Goal: Task Accomplishment & Management: Use online tool/utility

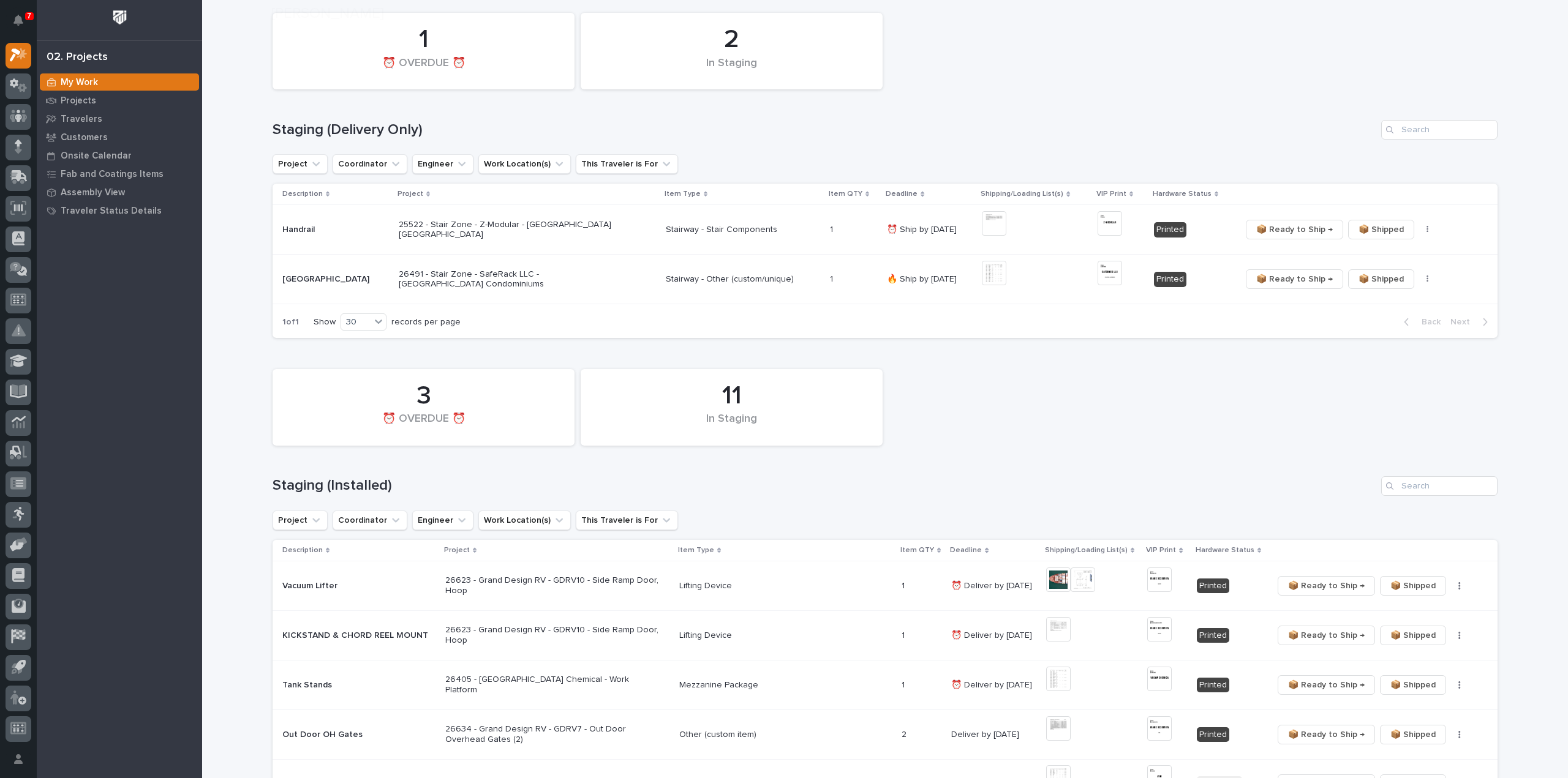
scroll to position [245, 0]
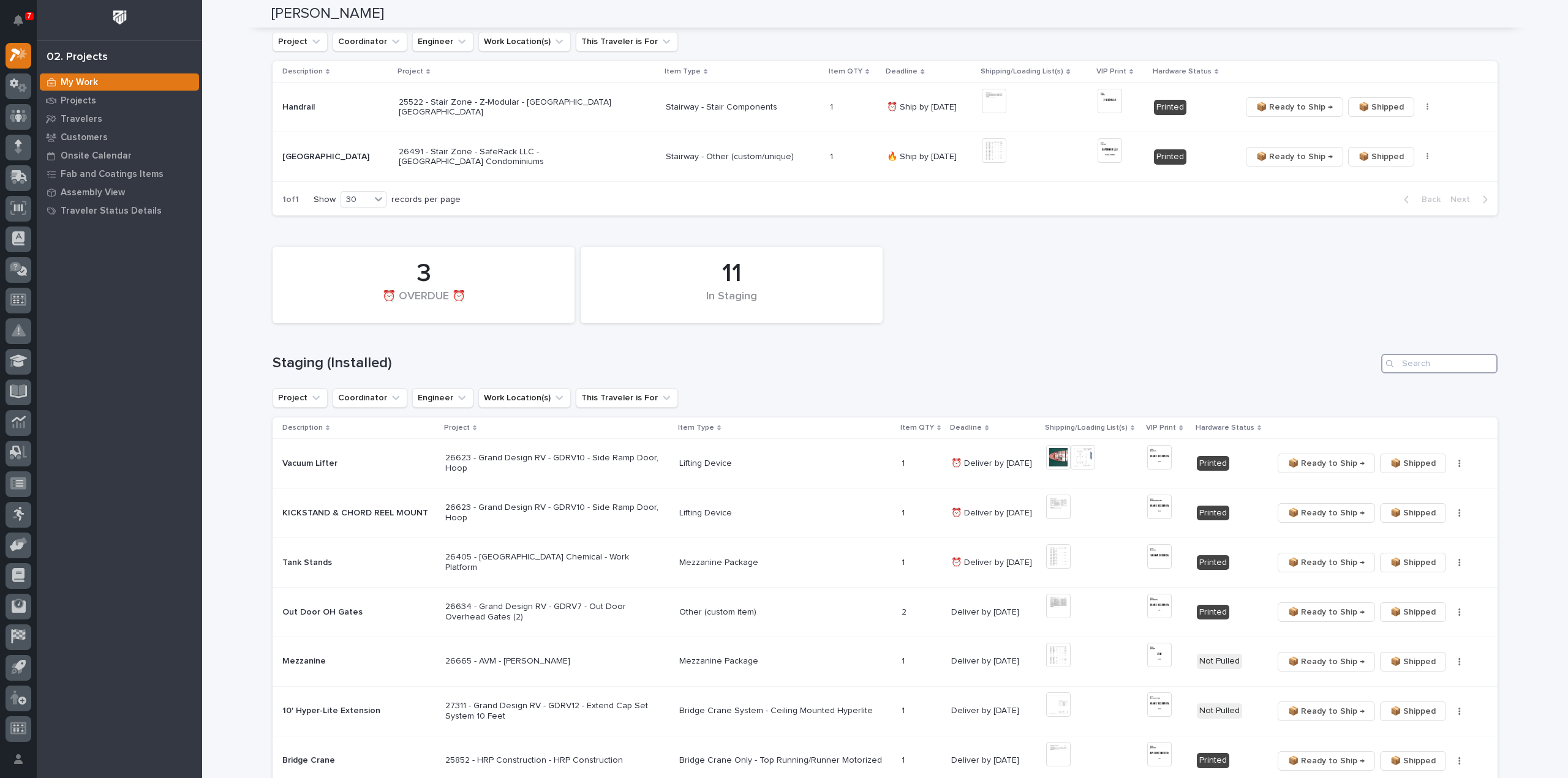
click at [1445, 369] on input "Search" at bounding box center [1440, 364] width 117 height 20
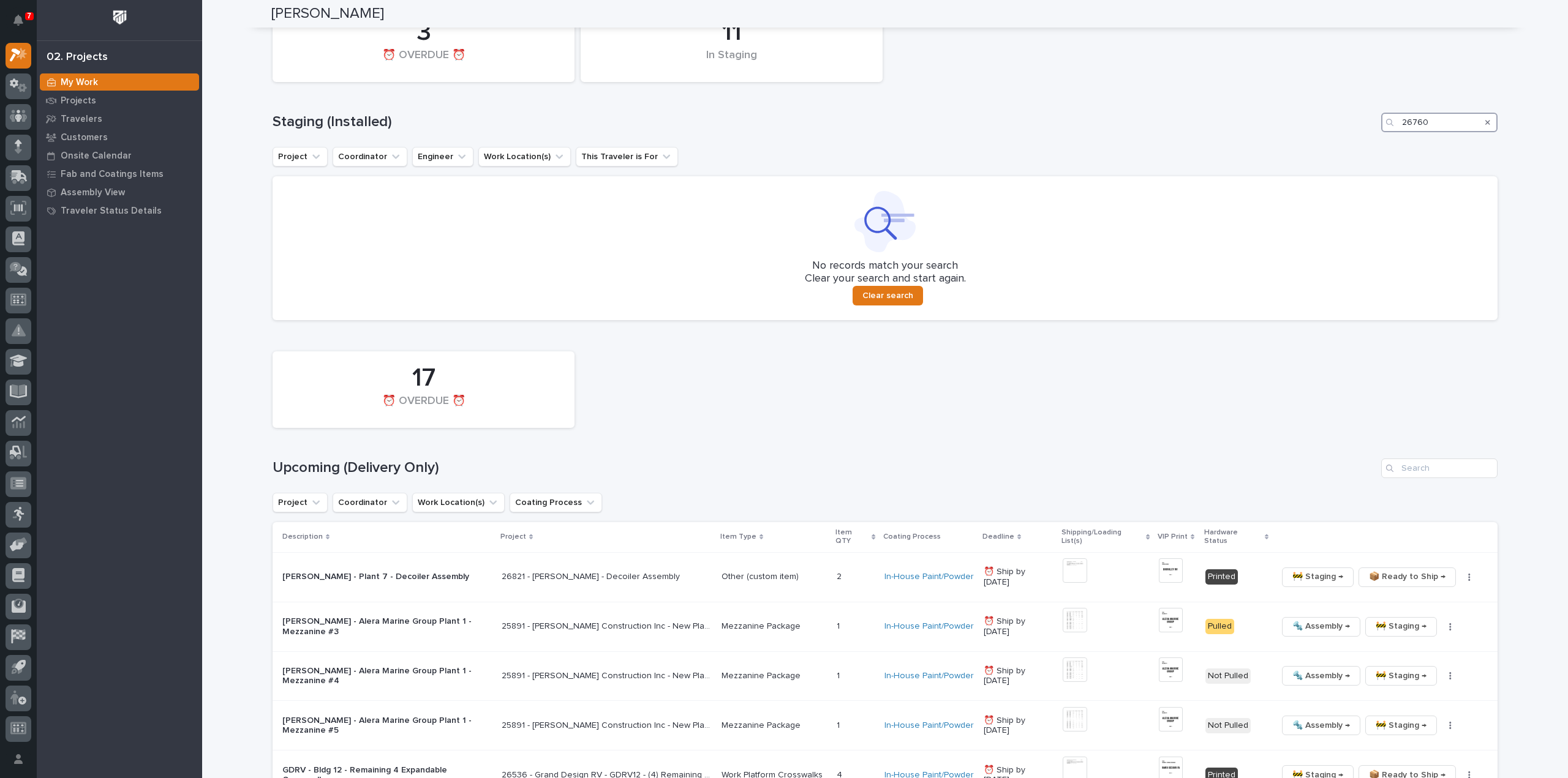
scroll to position [490, 0]
type input "26760"
click at [1422, 463] on input "Search" at bounding box center [1440, 465] width 117 height 20
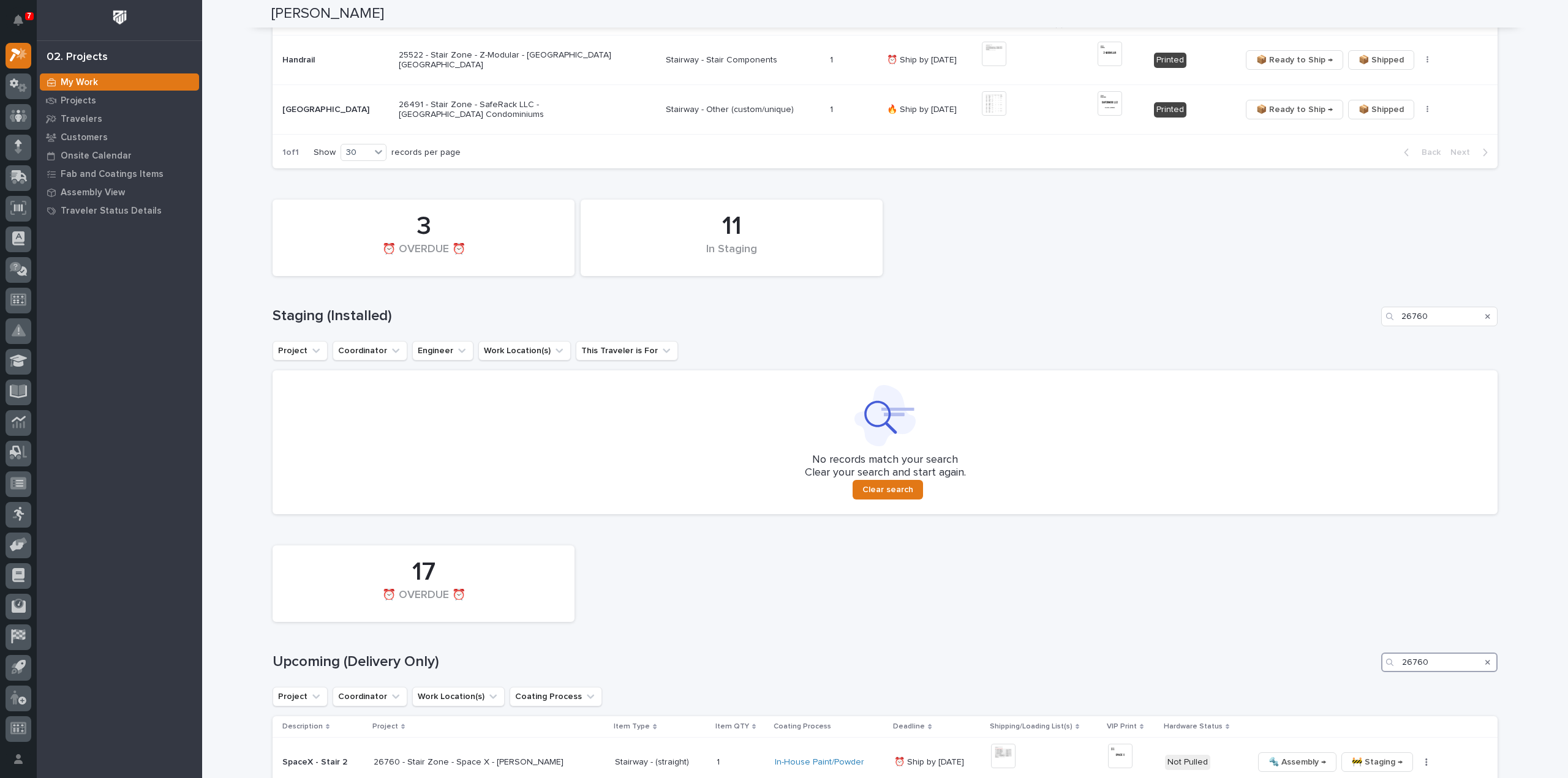
scroll to position [537, 0]
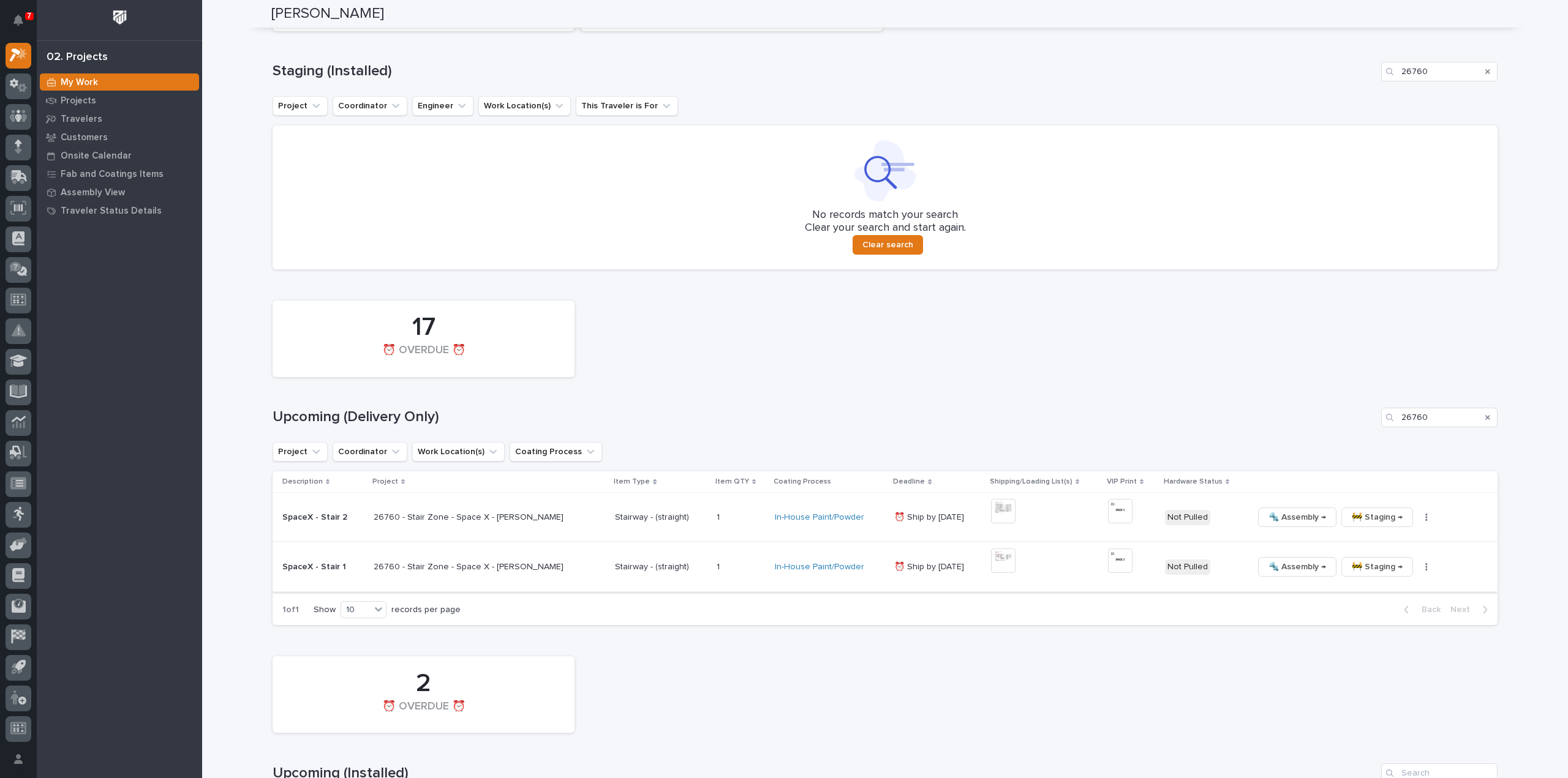
click at [1004, 563] on img at bounding box center [1003, 560] width 25 height 25
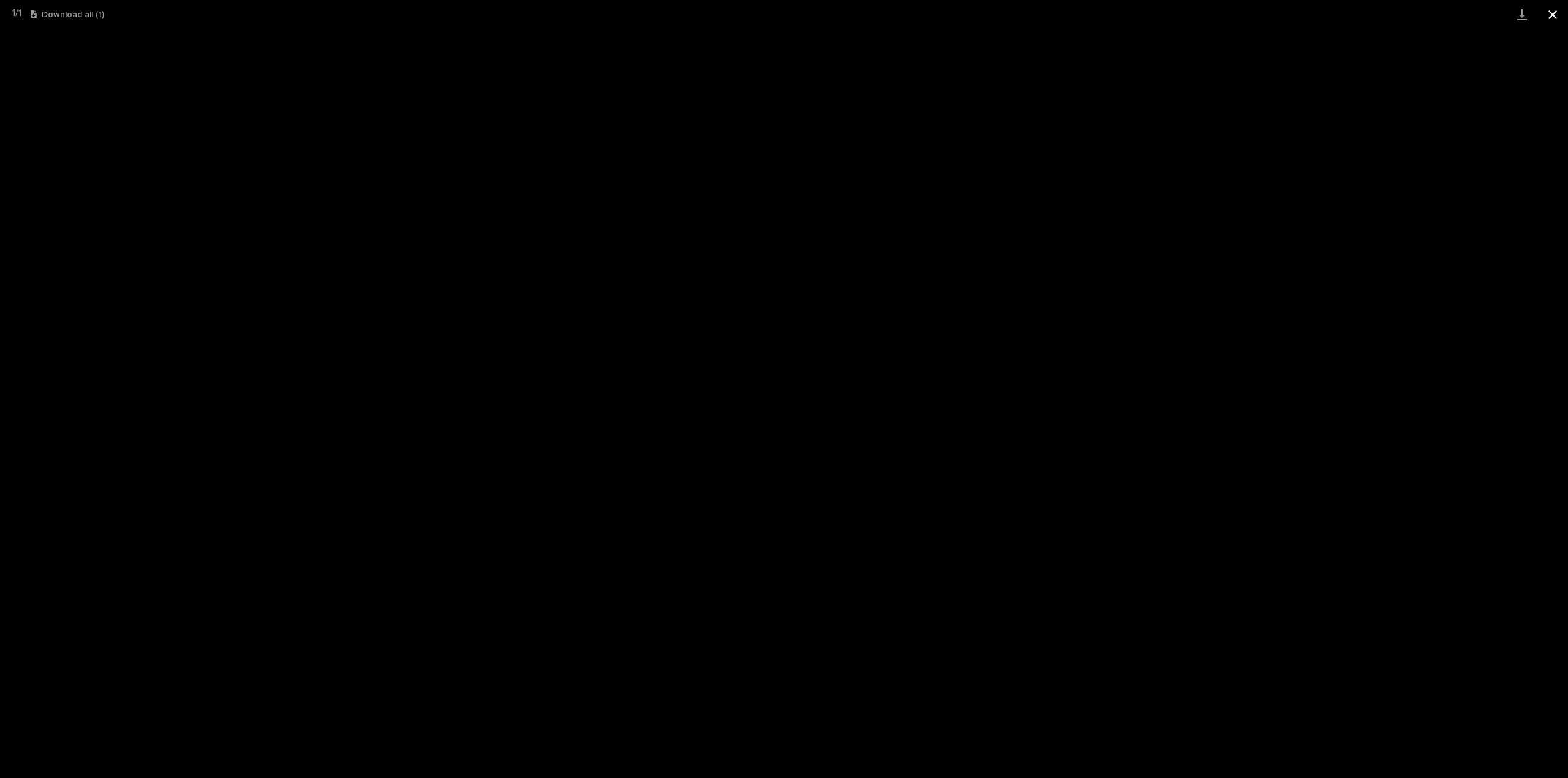
click at [1551, 14] on button "Close gallery" at bounding box center [1553, 15] width 31 height 29
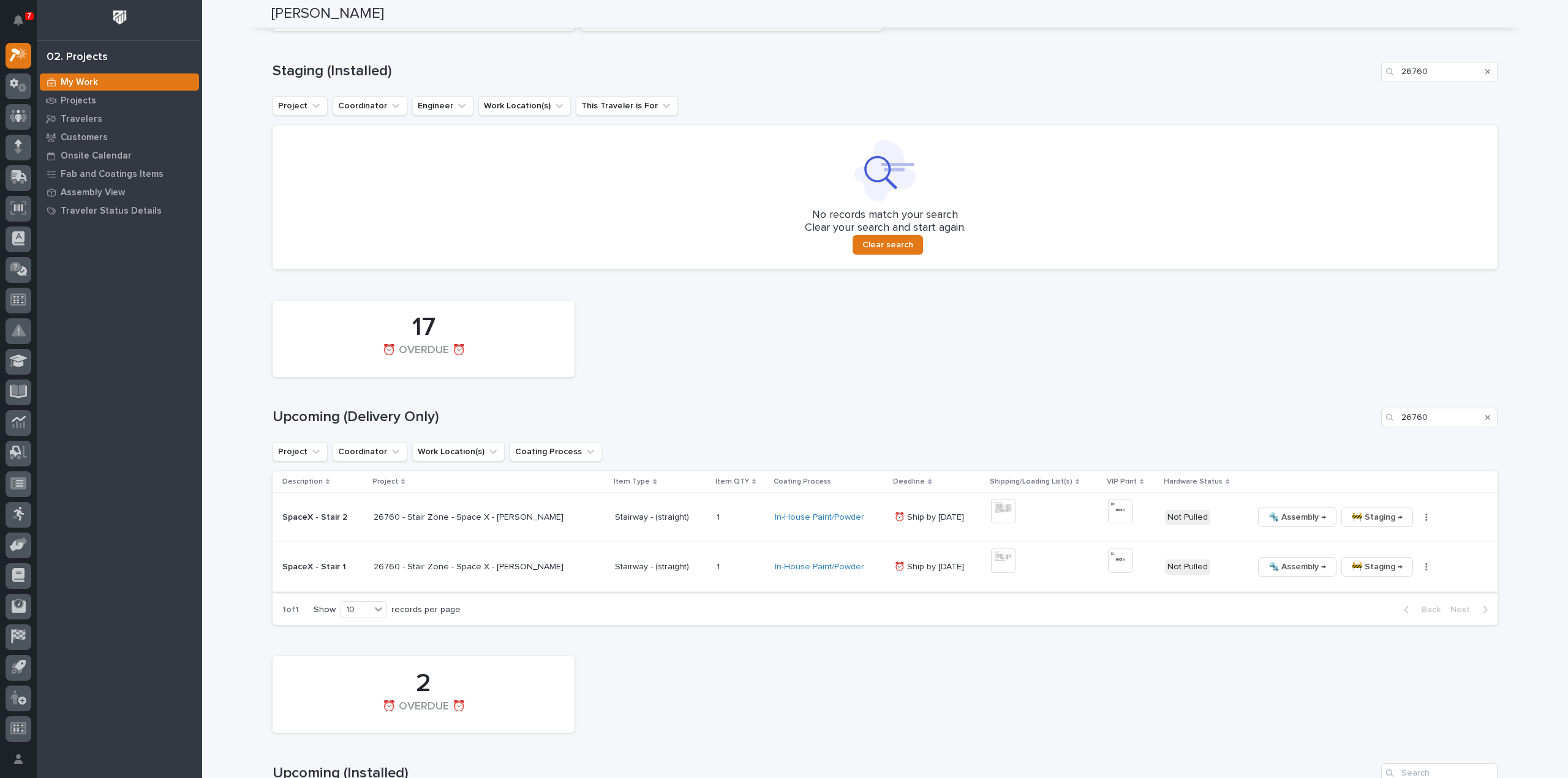
click at [1418, 566] on button "button" at bounding box center [1426, 567] width 17 height 8
click at [1359, 653] on span "🔩 Hardware" at bounding box center [1366, 650] width 51 height 15
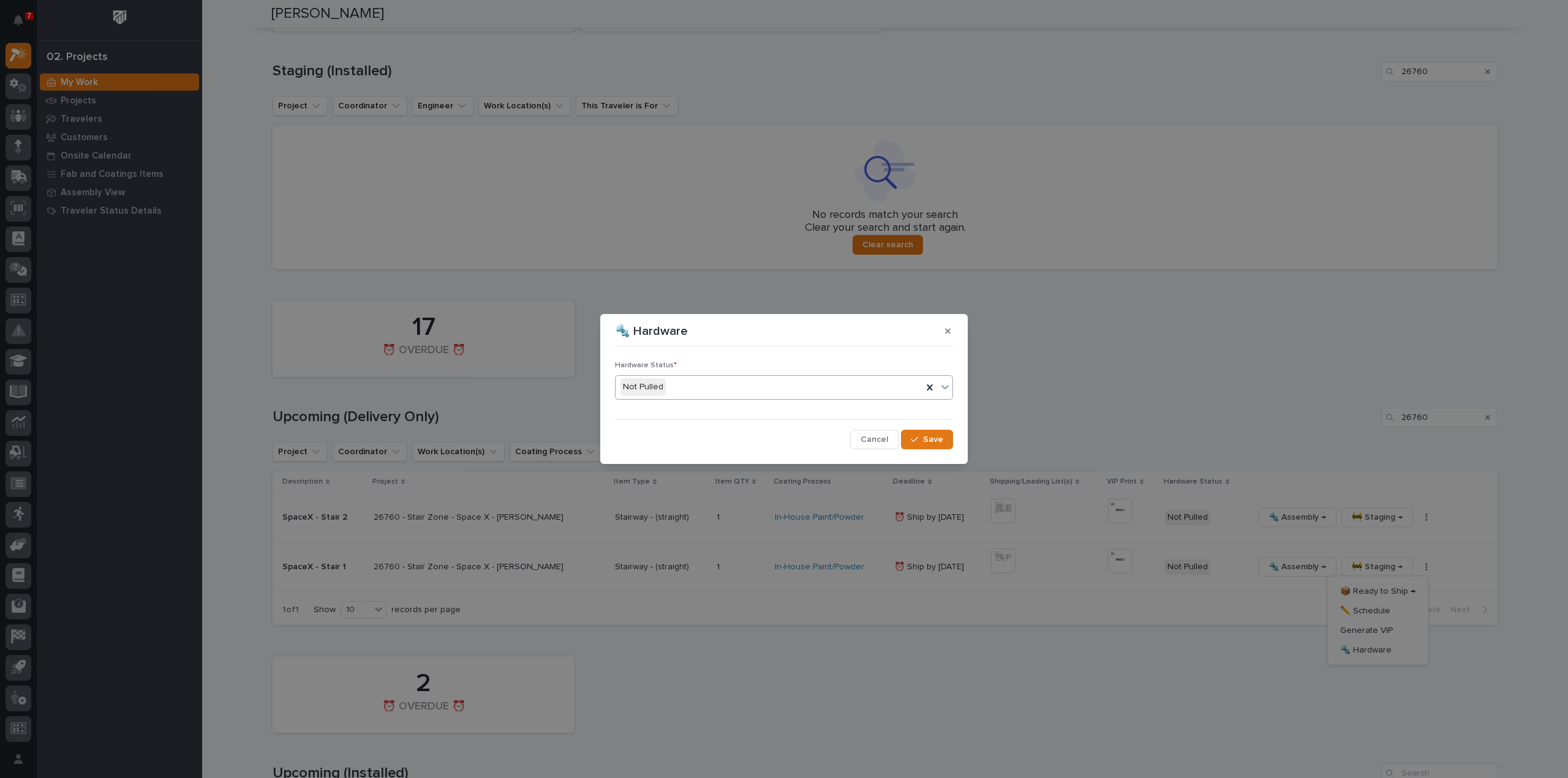
click at [703, 390] on div "Not Pulled" at bounding box center [769, 387] width 307 height 20
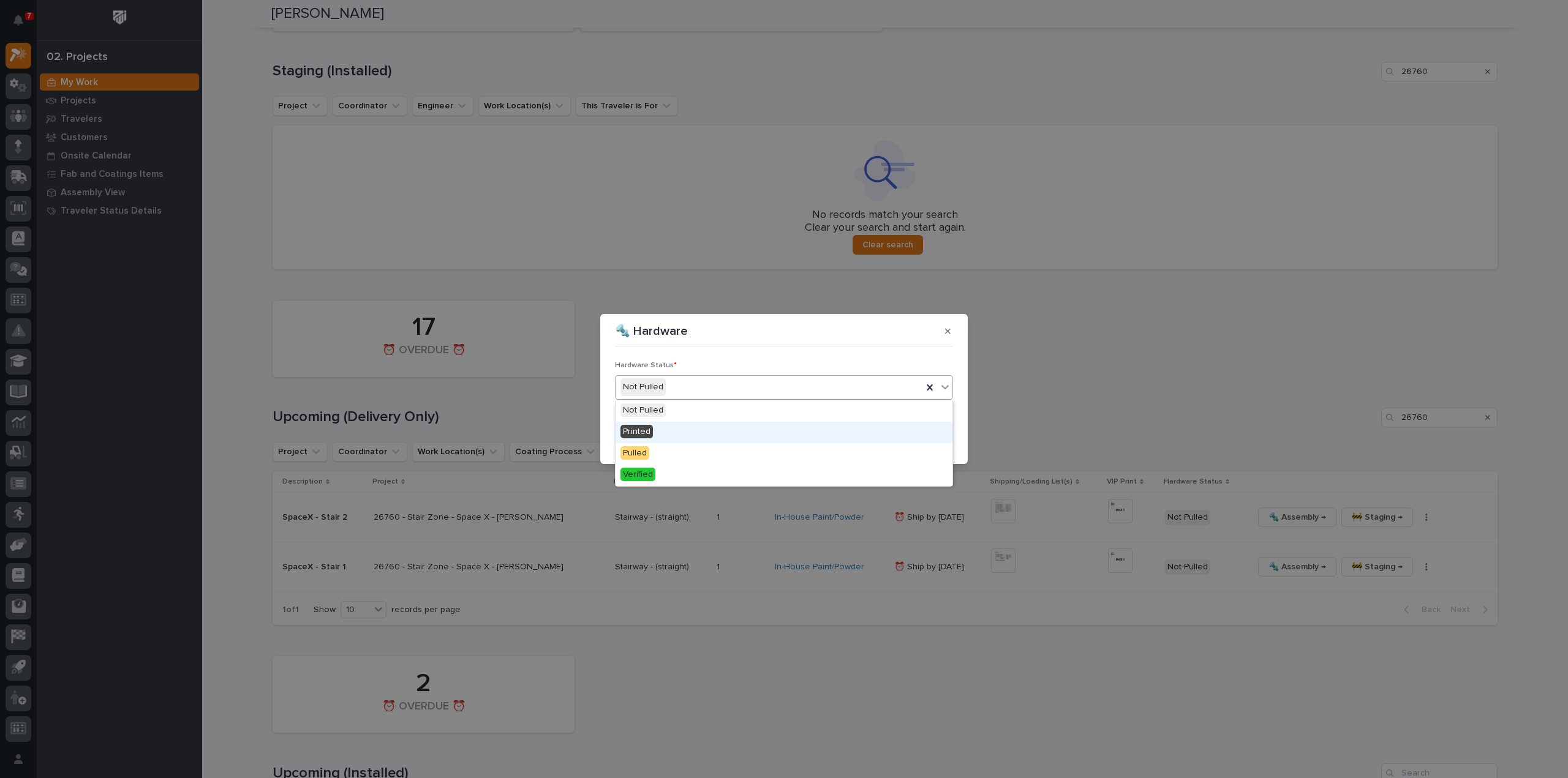
click at [696, 429] on div "Printed" at bounding box center [784, 433] width 337 height 22
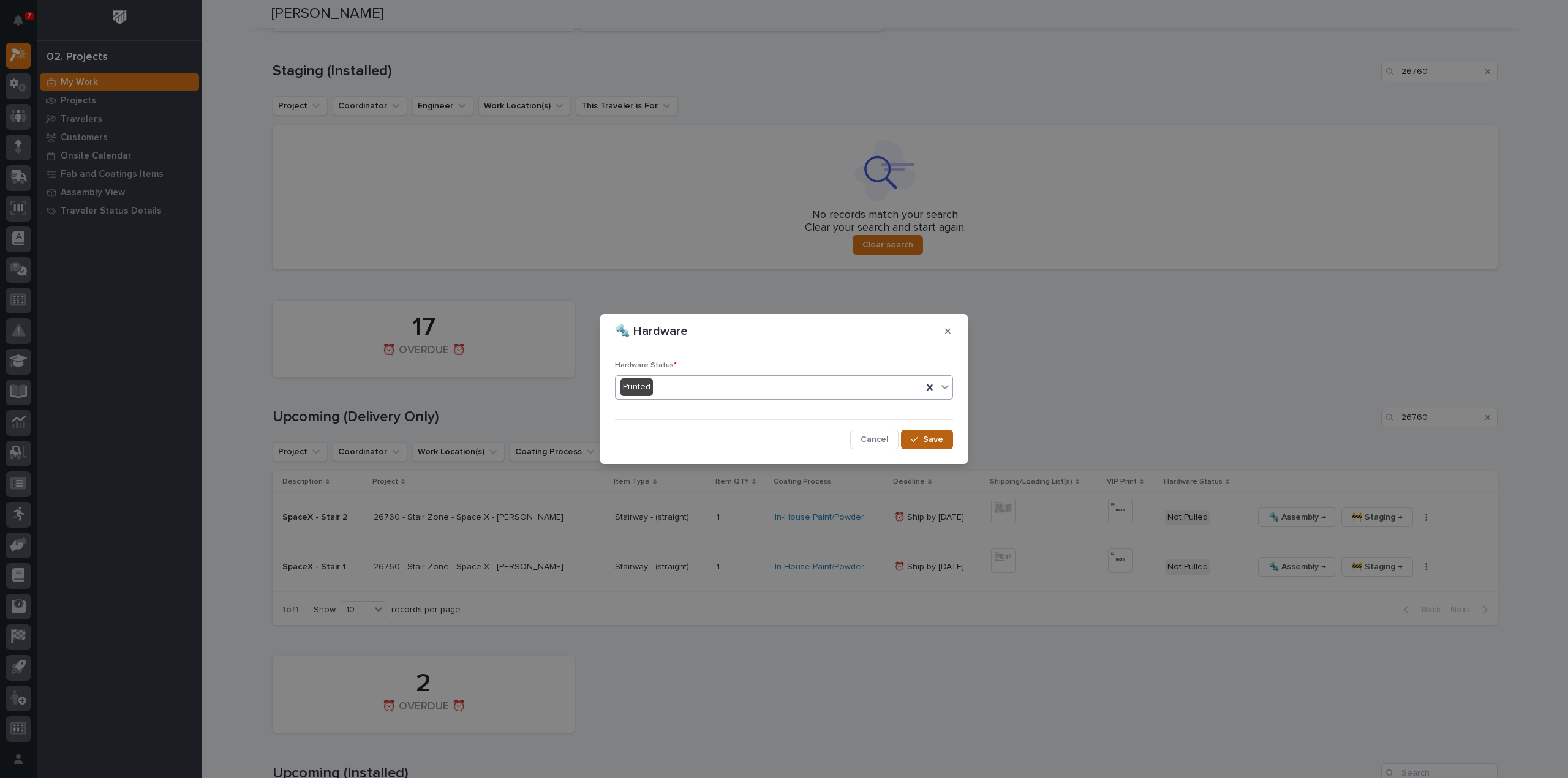
click at [922, 442] on div "button" at bounding box center [917, 439] width 12 height 8
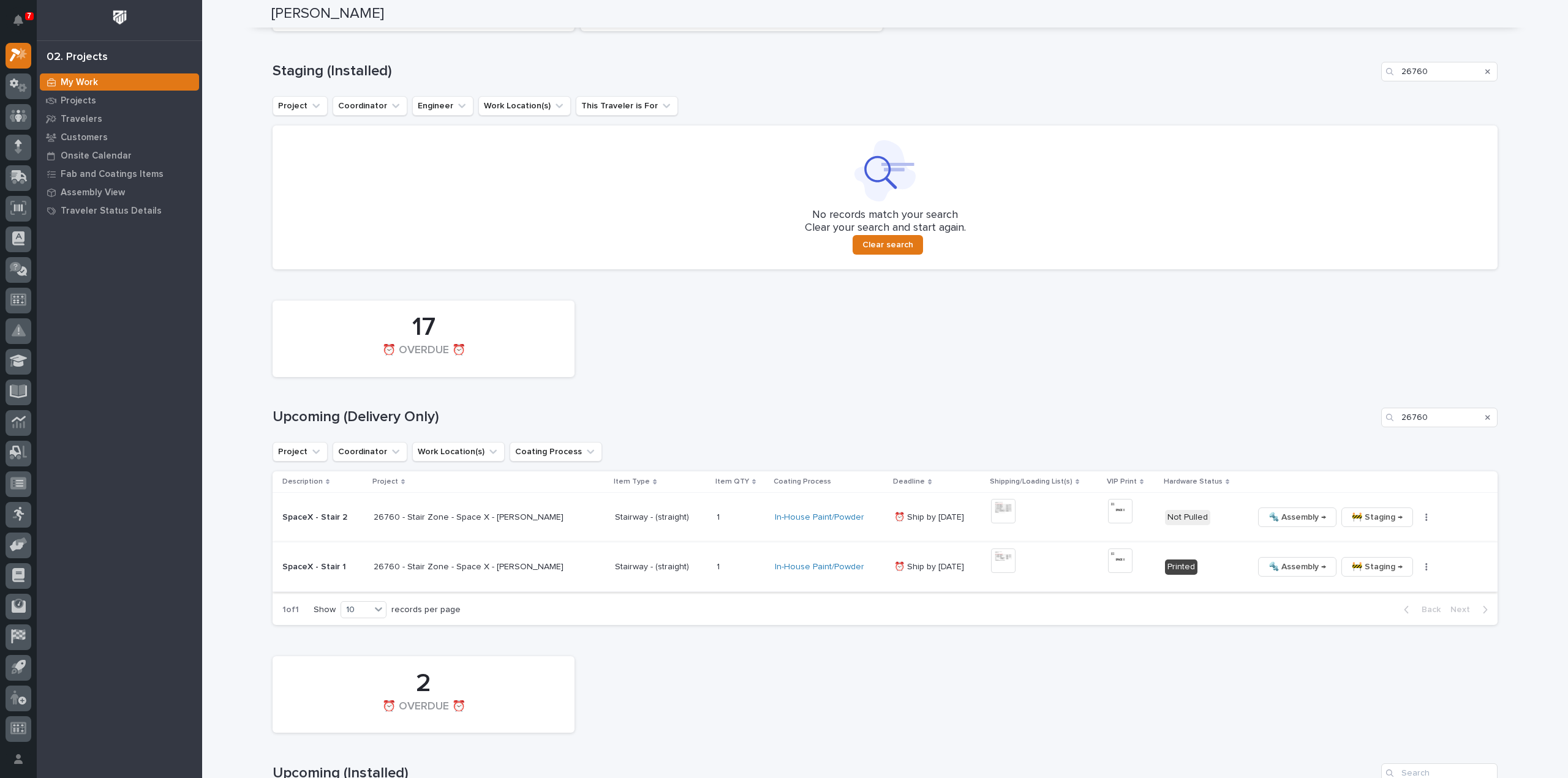
click at [1109, 565] on img at bounding box center [1120, 560] width 25 height 25
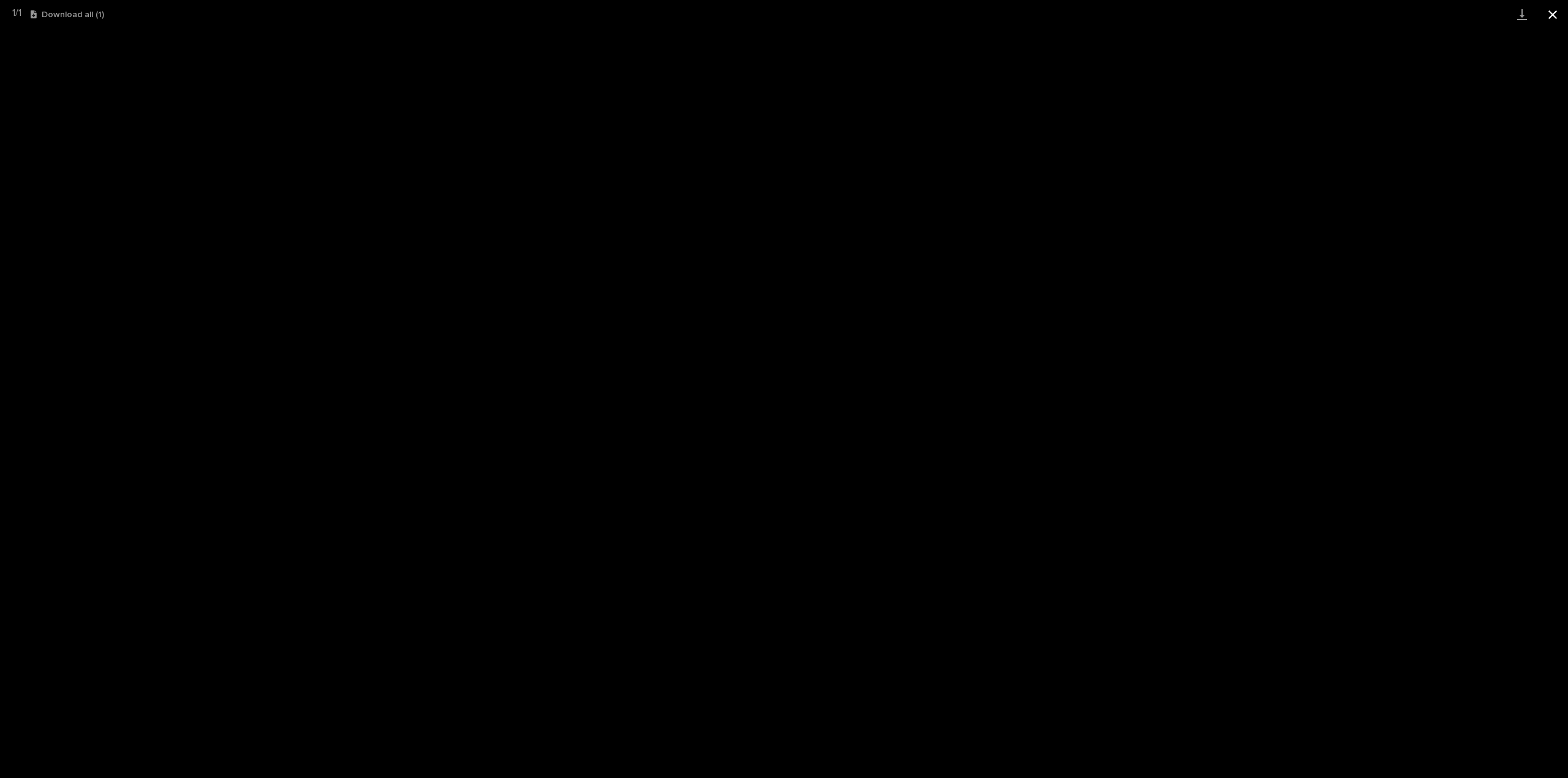
click at [1555, 13] on button "Close gallery" at bounding box center [1553, 15] width 31 height 29
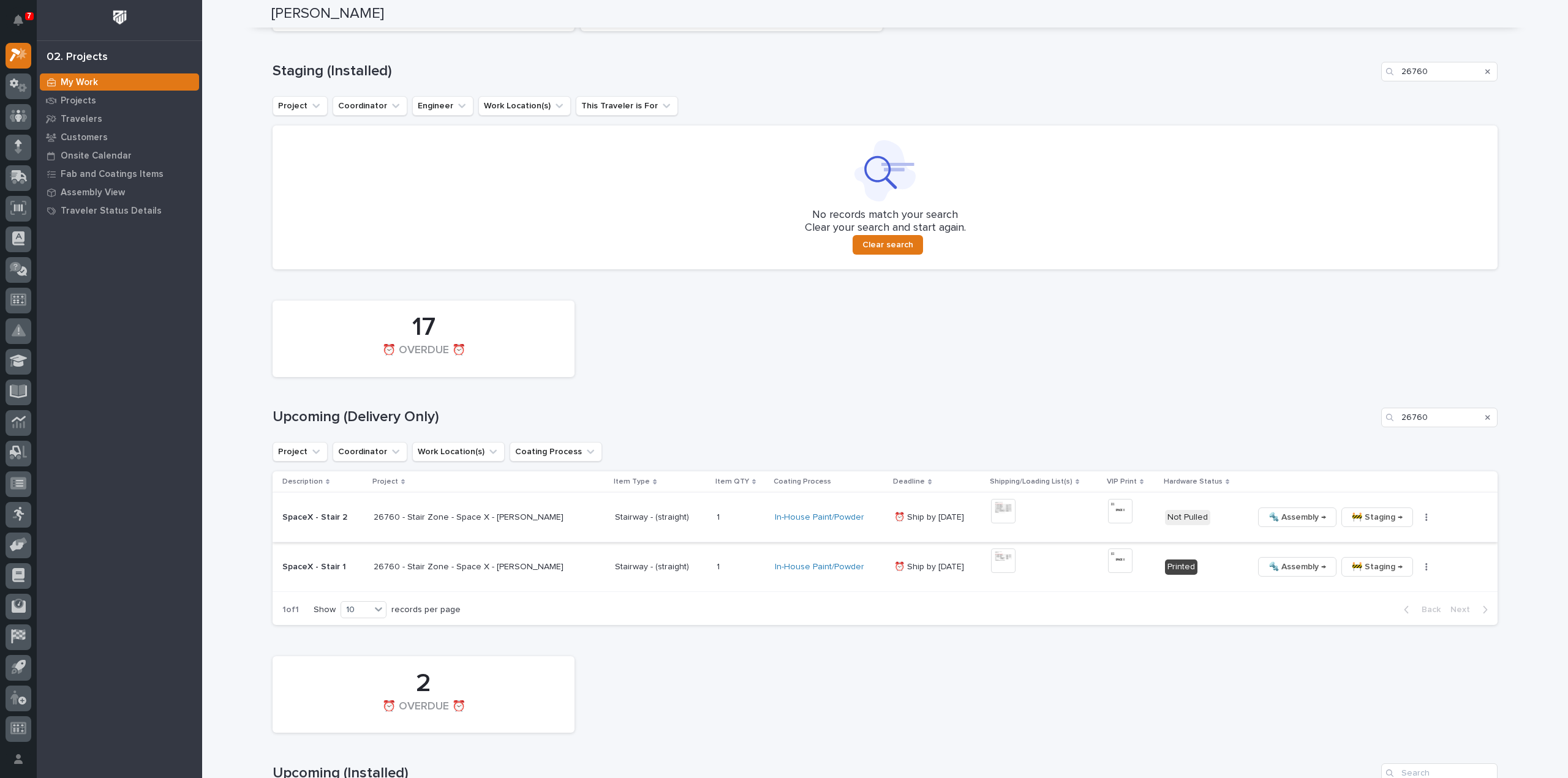
click at [999, 513] on img at bounding box center [1003, 511] width 25 height 25
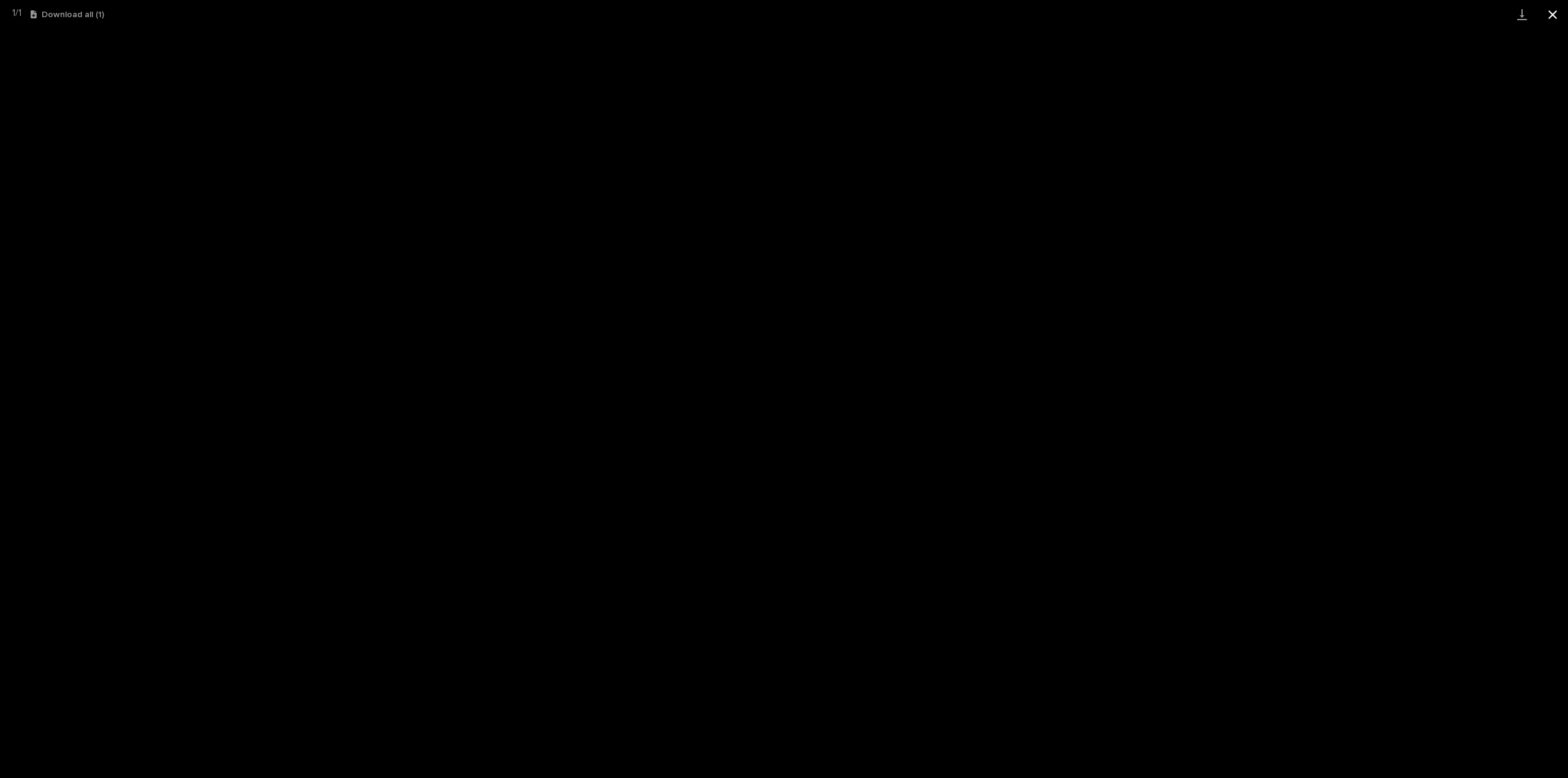
click at [1555, 15] on button "Close gallery" at bounding box center [1553, 15] width 31 height 29
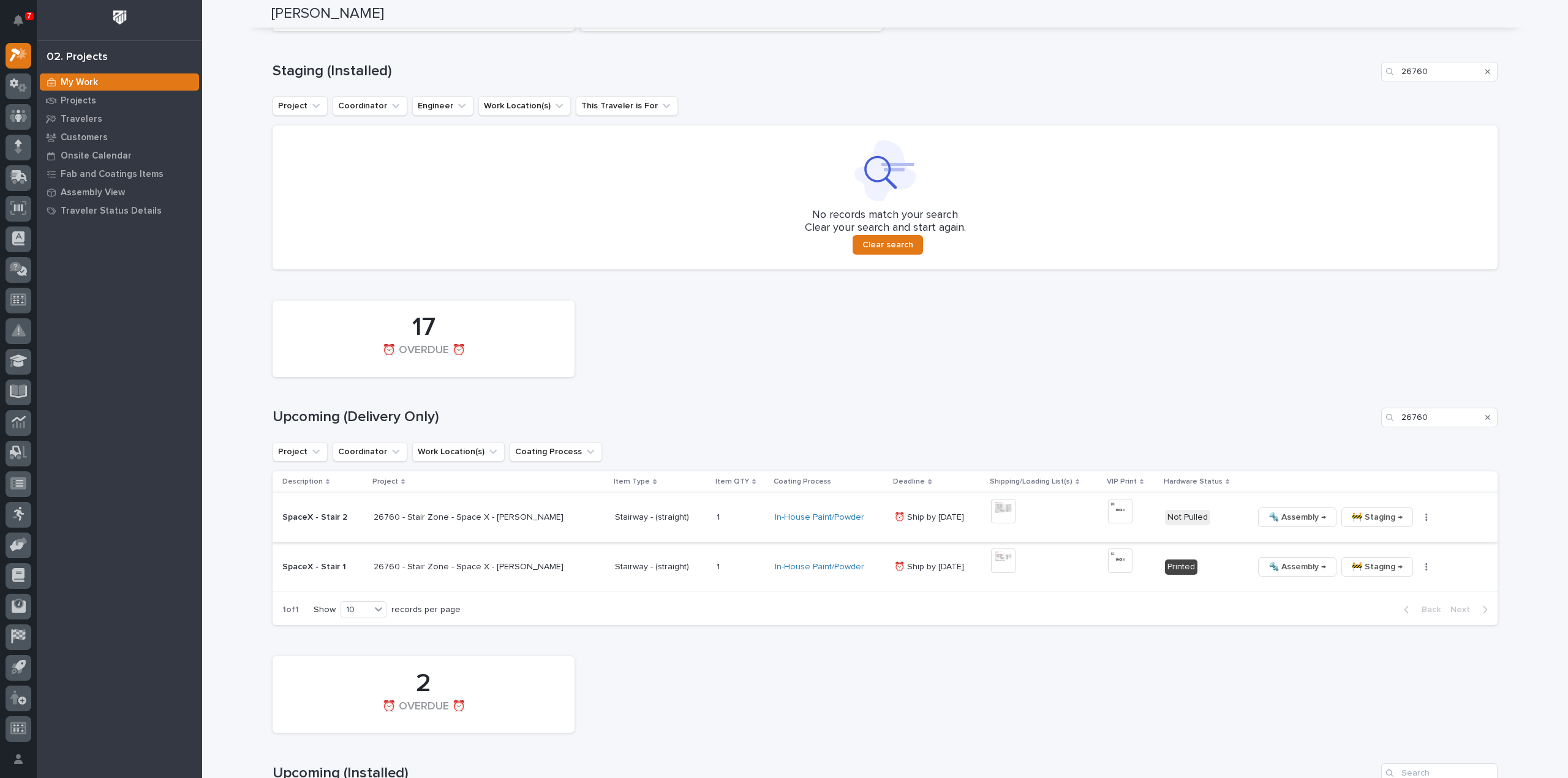
click at [1112, 510] on img at bounding box center [1120, 511] width 25 height 25
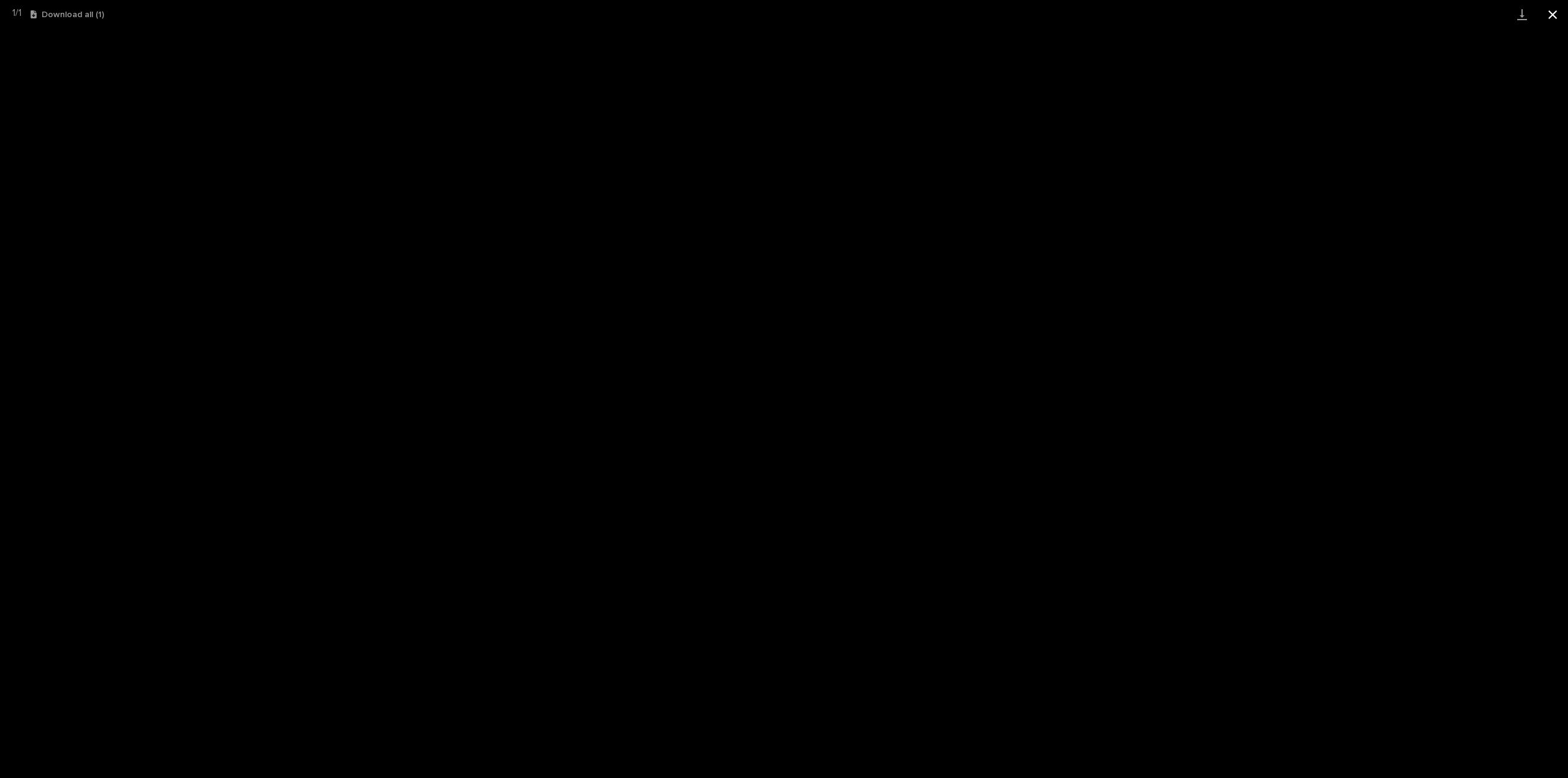
click at [1553, 17] on button "Close gallery" at bounding box center [1553, 15] width 31 height 29
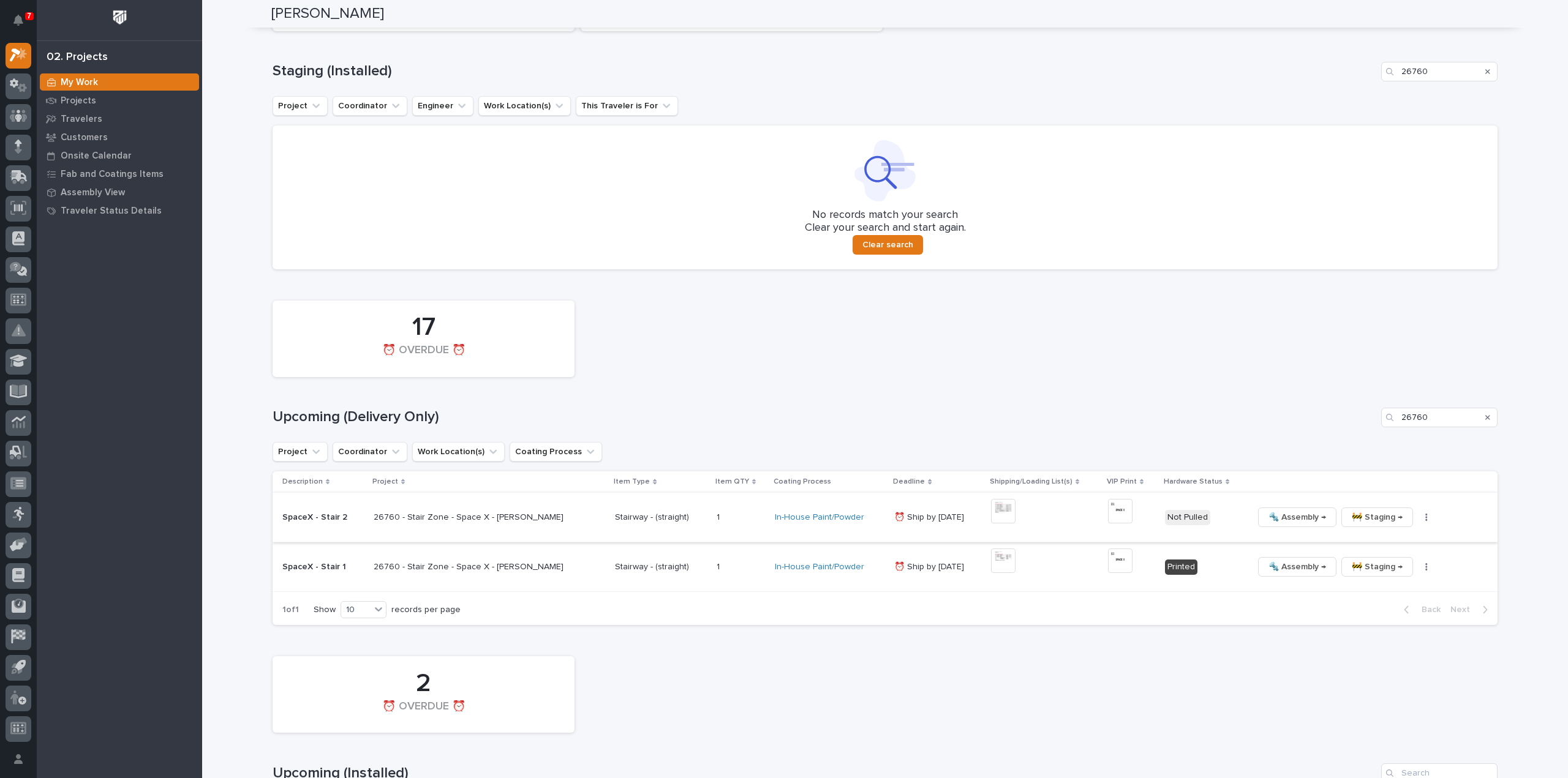
click at [1418, 519] on button "button" at bounding box center [1426, 517] width 17 height 8
click at [1387, 600] on span "🔩 Hardware" at bounding box center [1366, 600] width 51 height 15
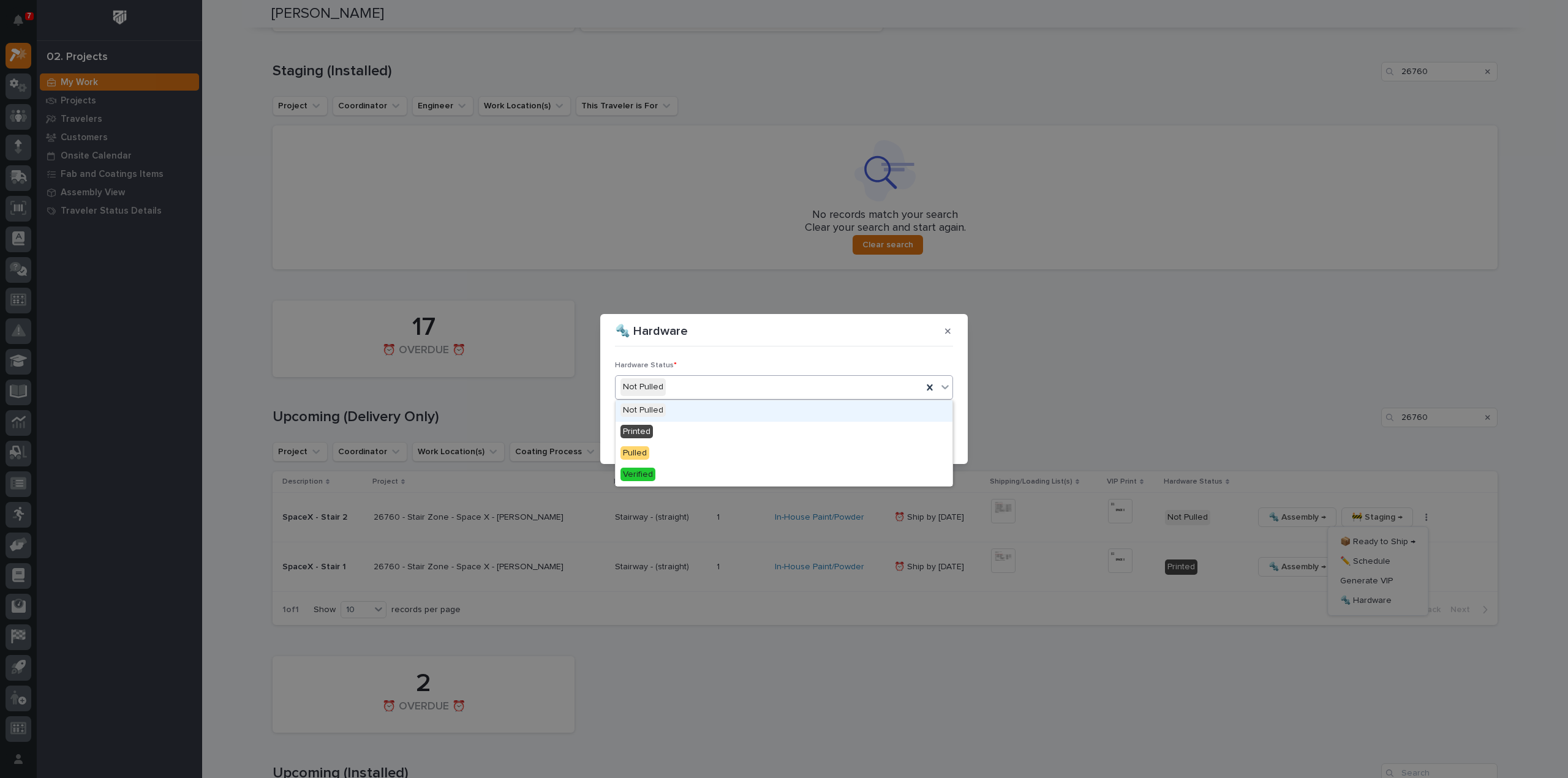
click at [784, 396] on div "Not Pulled" at bounding box center [769, 387] width 307 height 20
click at [746, 435] on div "Printed" at bounding box center [784, 433] width 337 height 22
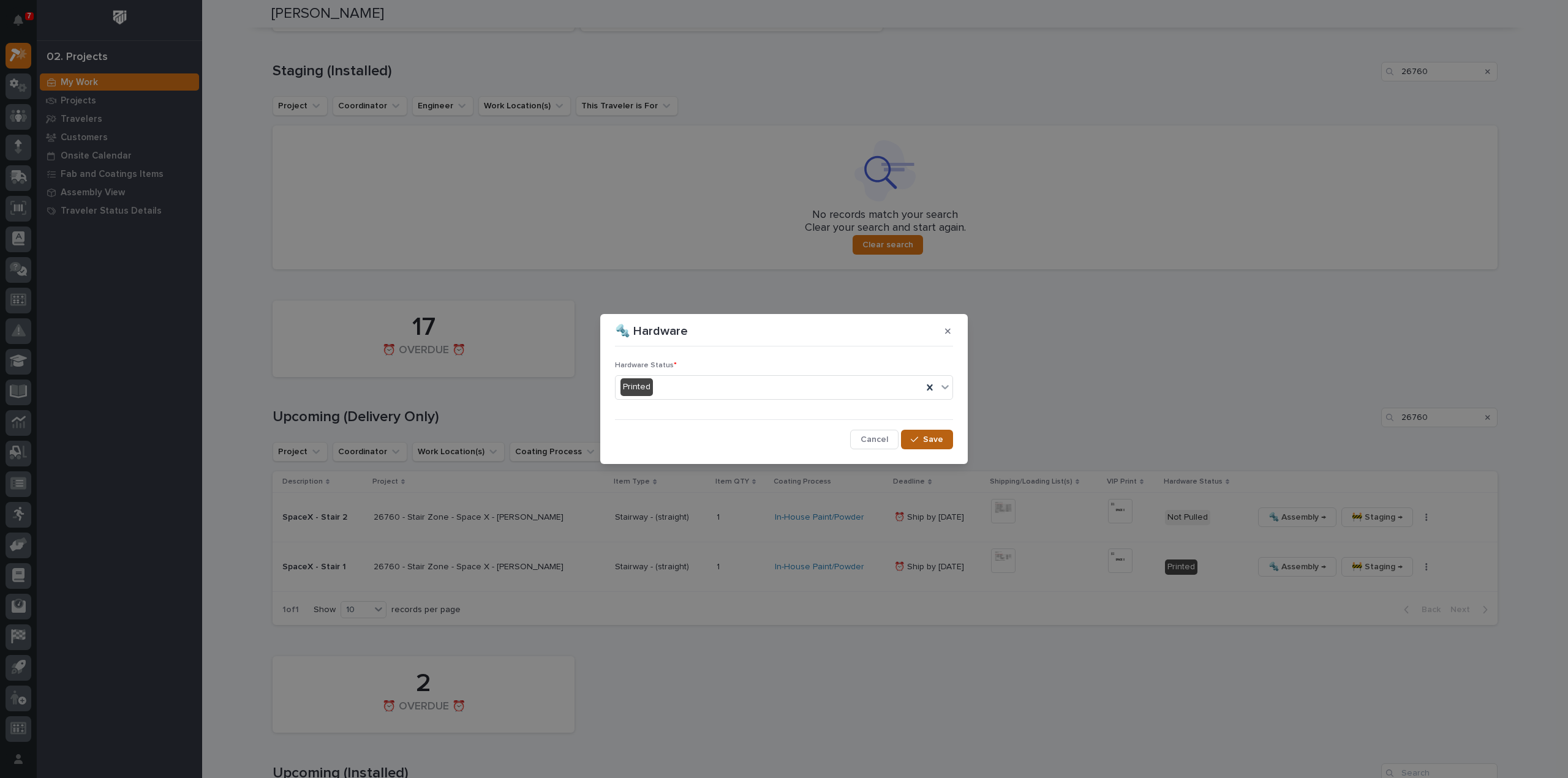
click at [915, 438] on icon "button" at bounding box center [915, 439] width 7 height 8
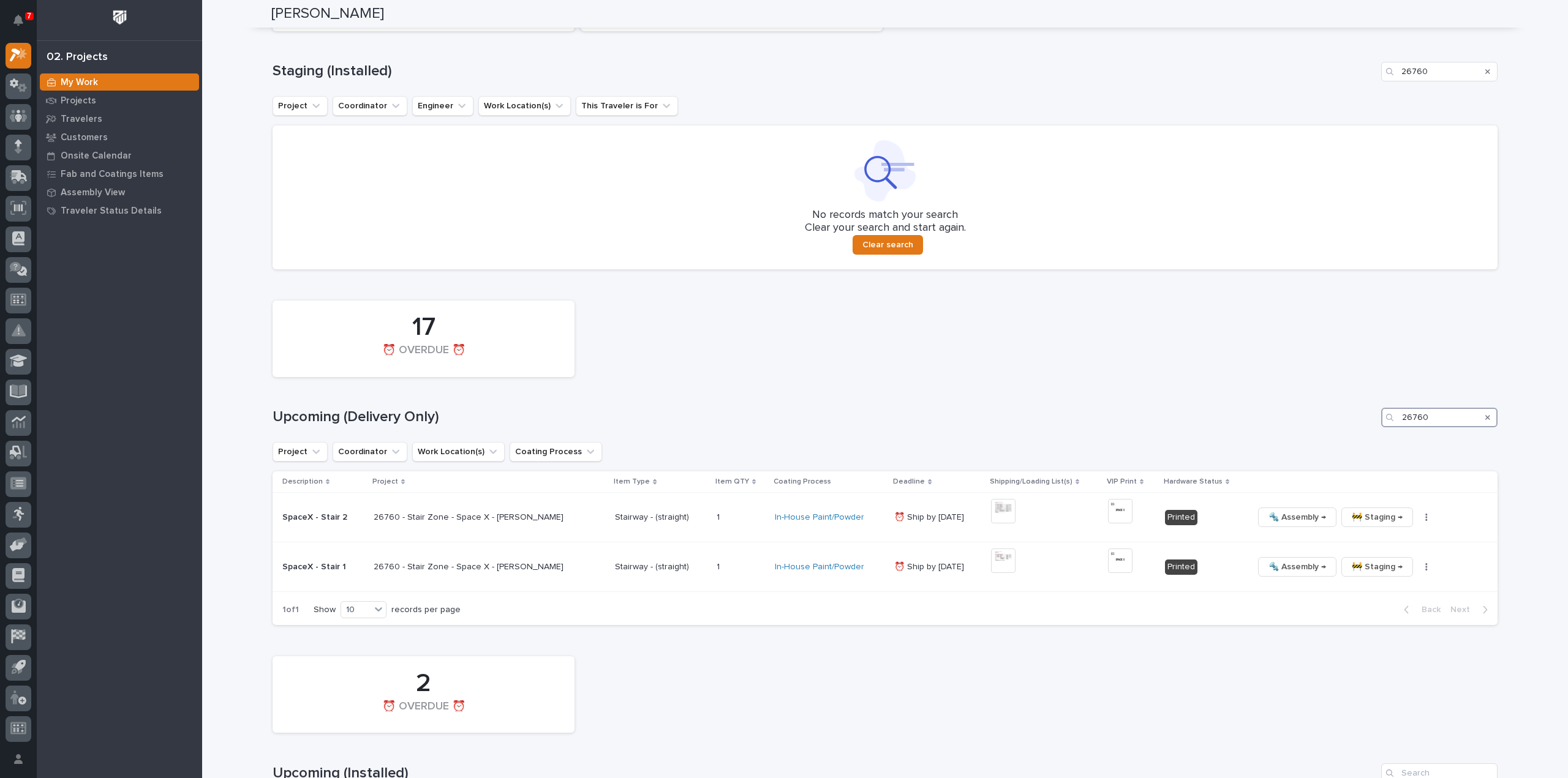
drag, startPoint x: 1426, startPoint y: 415, endPoint x: 1356, endPoint y: 433, distance: 72.3
click at [1356, 433] on div "17 ⏰ OVERDUE ⏰ Upcoming (Delivery Only) 26760 Project Coordinator Work Location…" at bounding box center [885, 460] width 1225 height 332
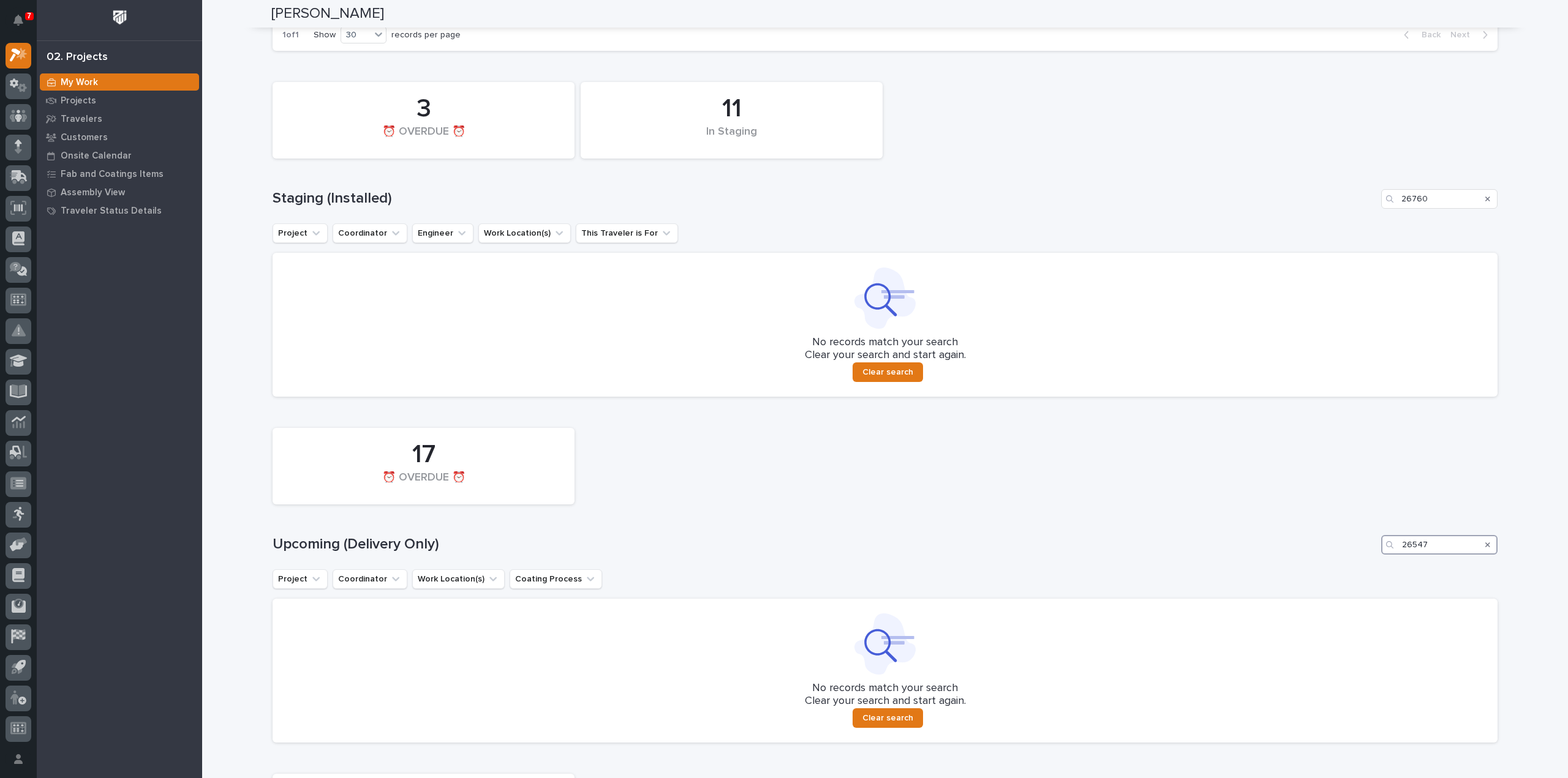
scroll to position [287, 0]
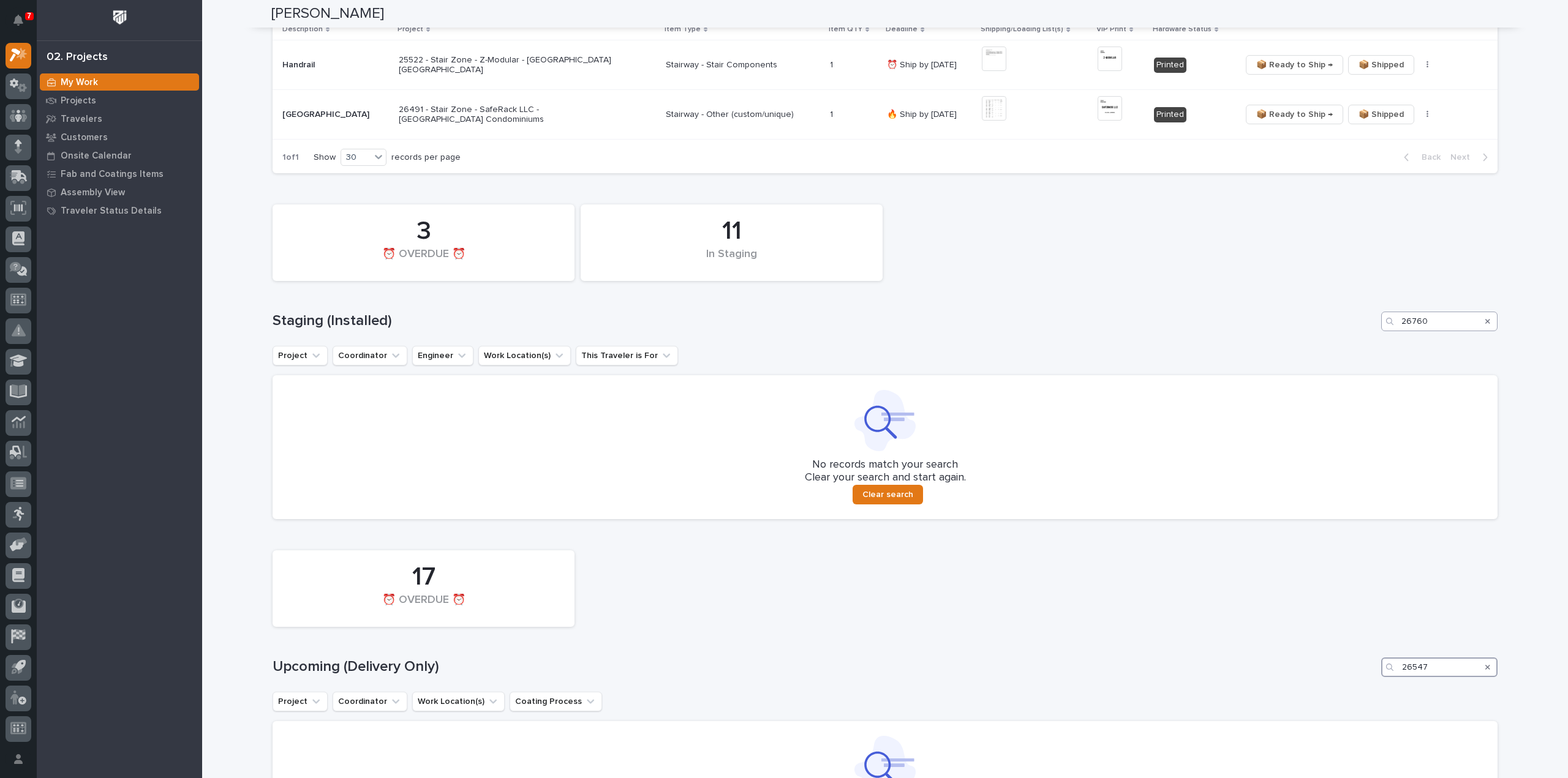
type input "26547"
drag, startPoint x: 1427, startPoint y: 321, endPoint x: 1383, endPoint y: 339, distance: 47.5
click at [1383, 339] on div "11 In Staging 3 ⏰ OVERDUE ⏰ Staging (Installed) 26760 Project Coordinator Engin…" at bounding box center [885, 359] width 1225 height 321
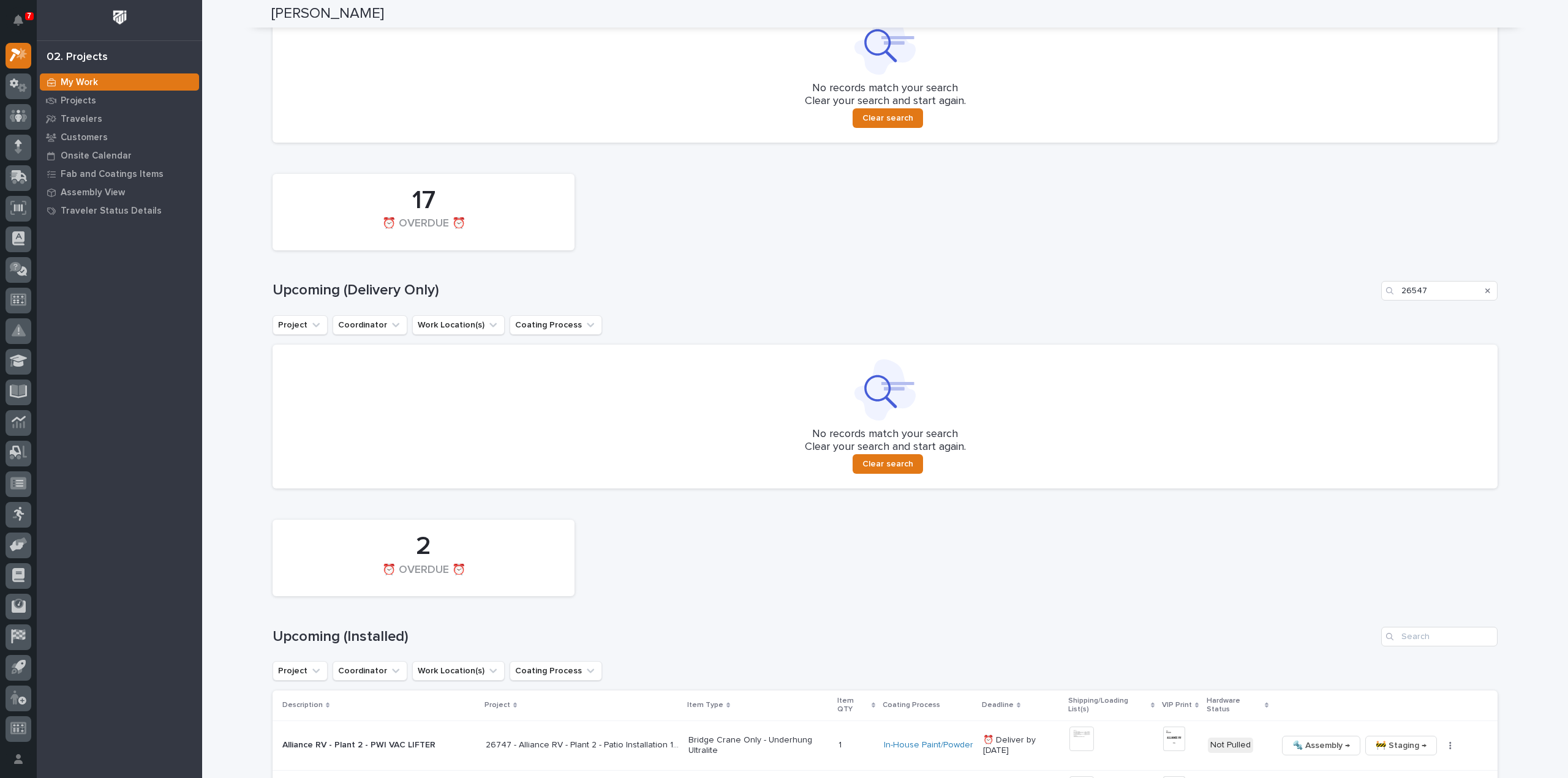
scroll to position [777, 0]
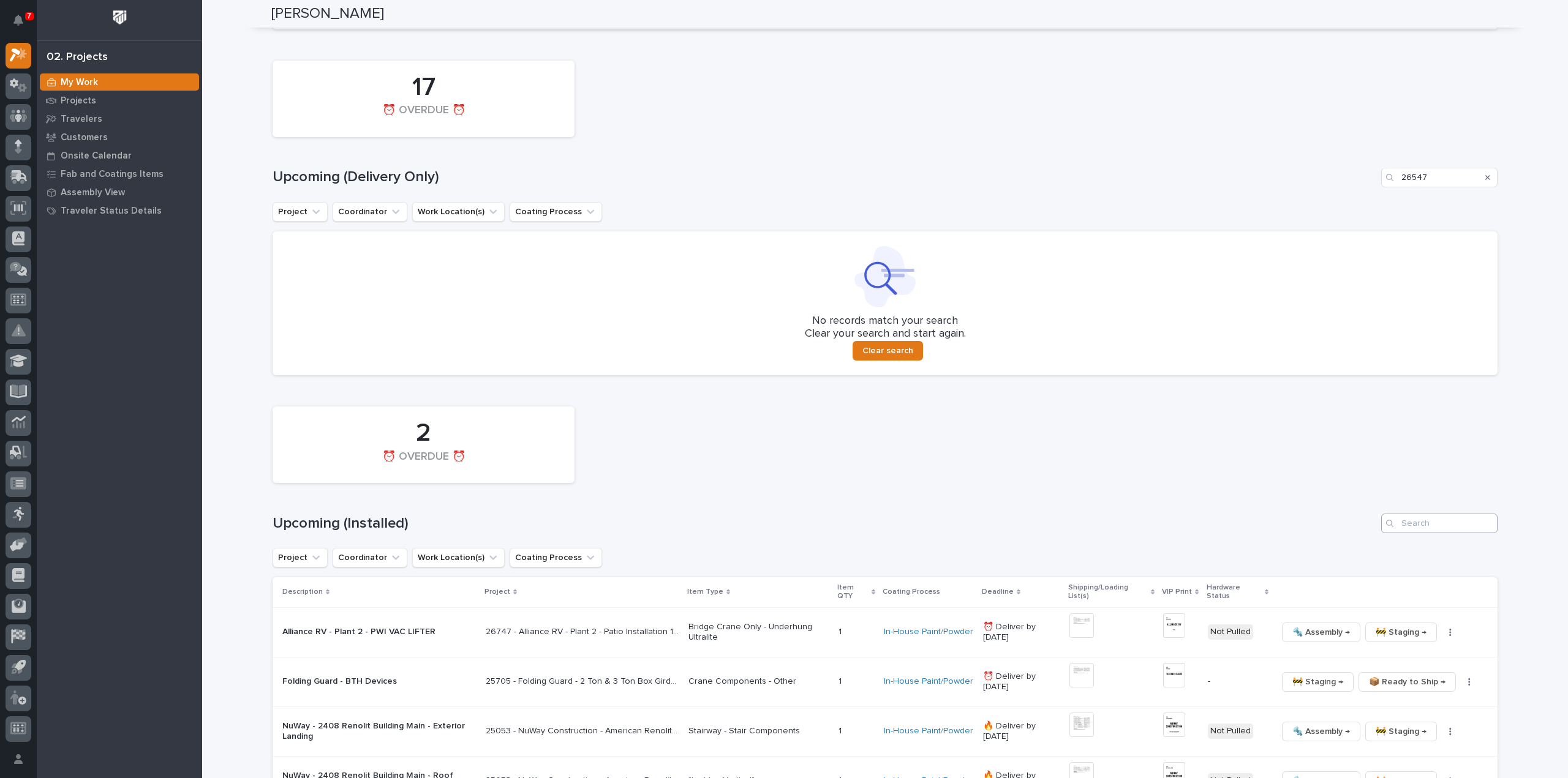
type input "26547"
click at [1432, 529] on input "Search" at bounding box center [1440, 524] width 117 height 20
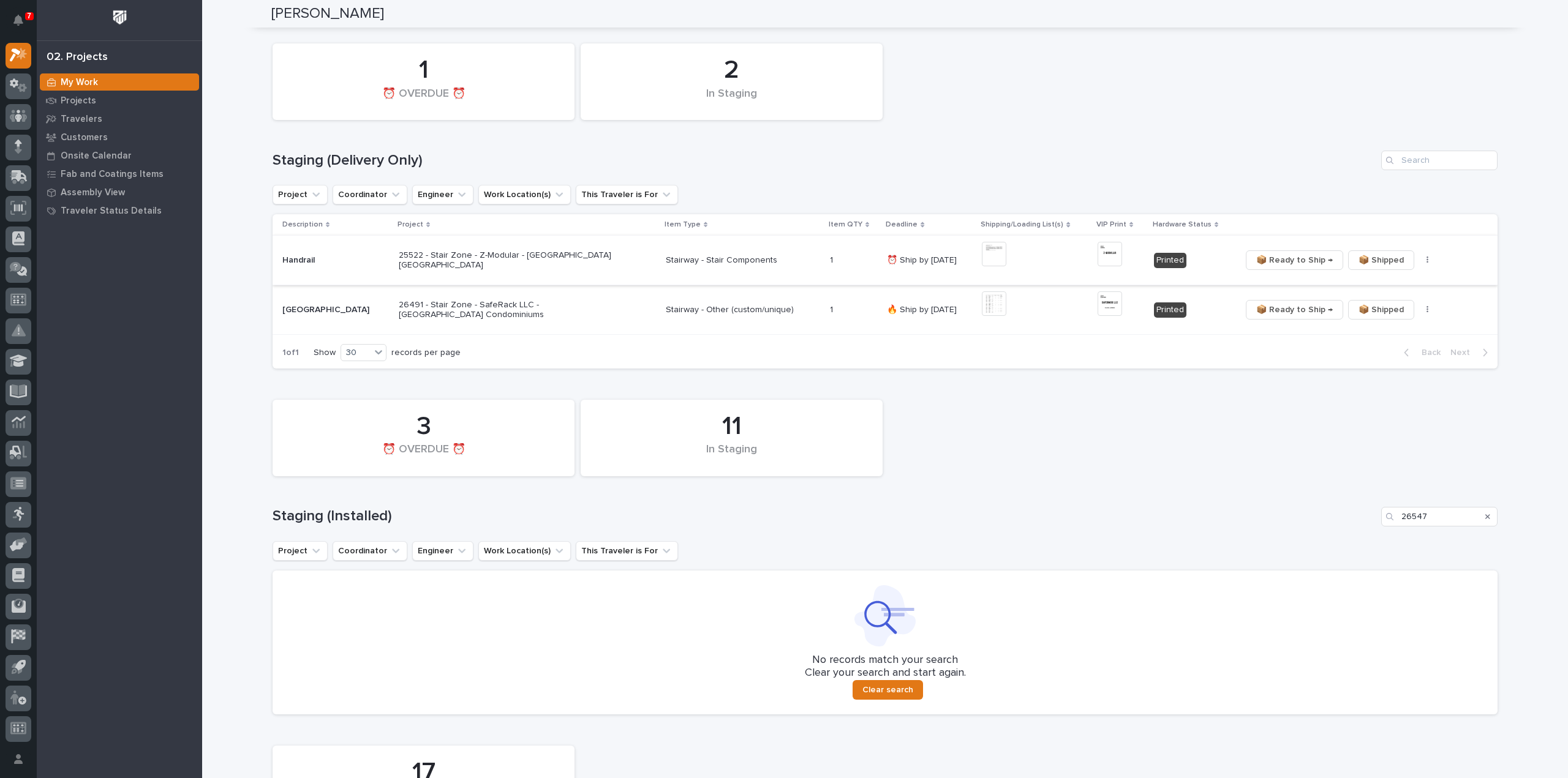
scroll to position [0, 0]
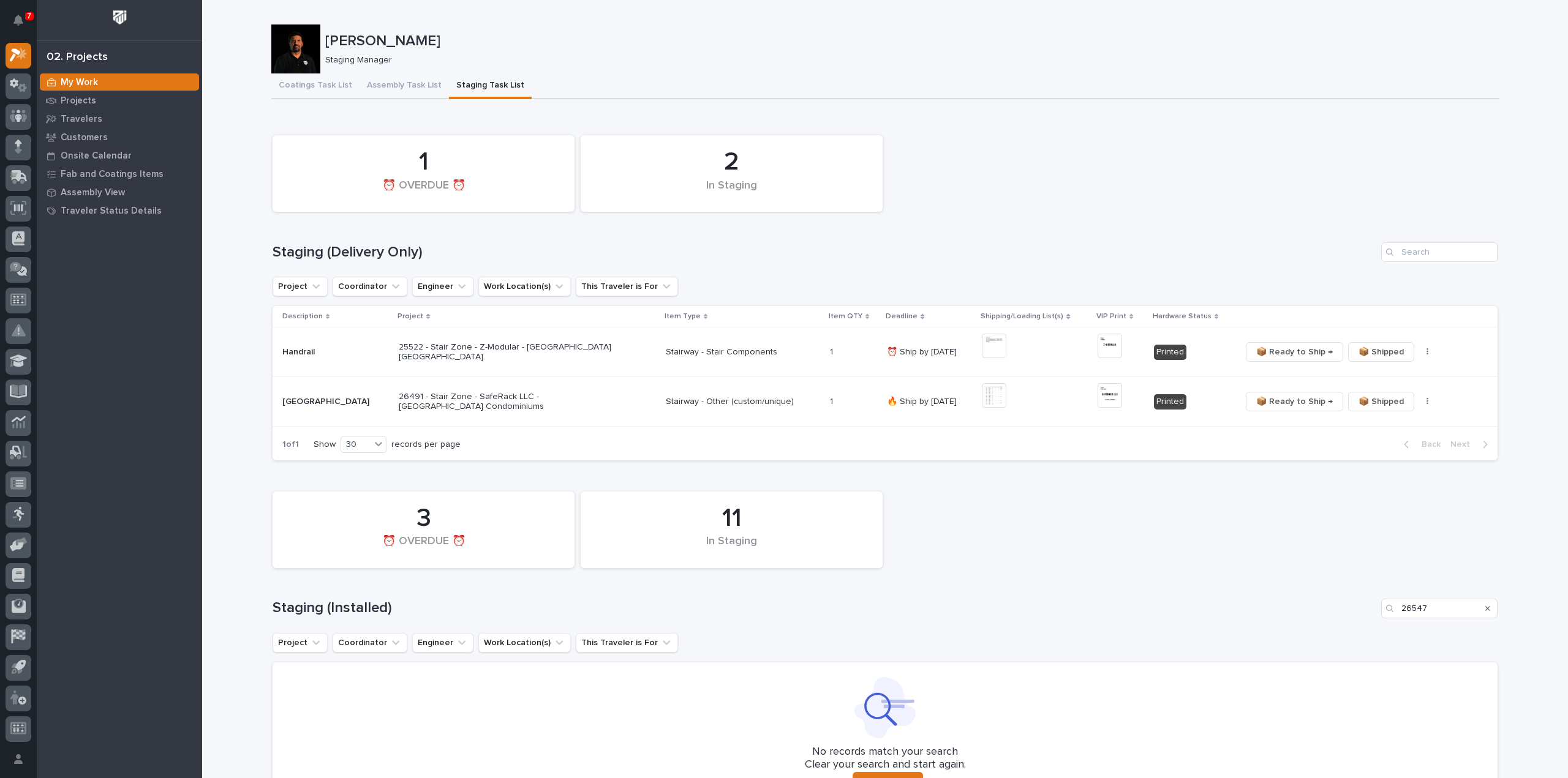
type input "26547"
click at [1485, 610] on div "Search" at bounding box center [1488, 609] width 20 height 20
click at [1485, 608] on icon "Search" at bounding box center [1487, 608] width 5 height 5
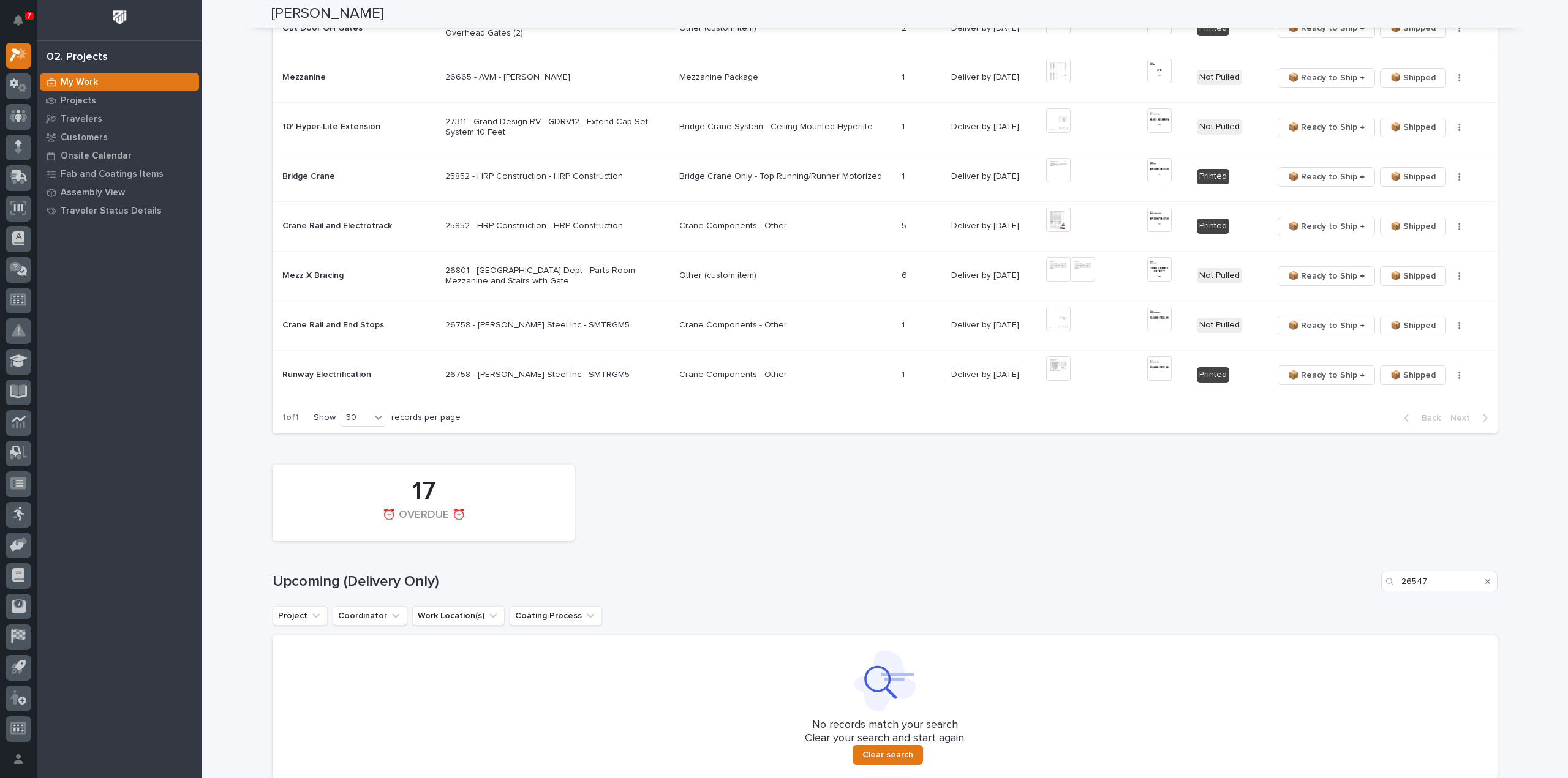
scroll to position [857, 0]
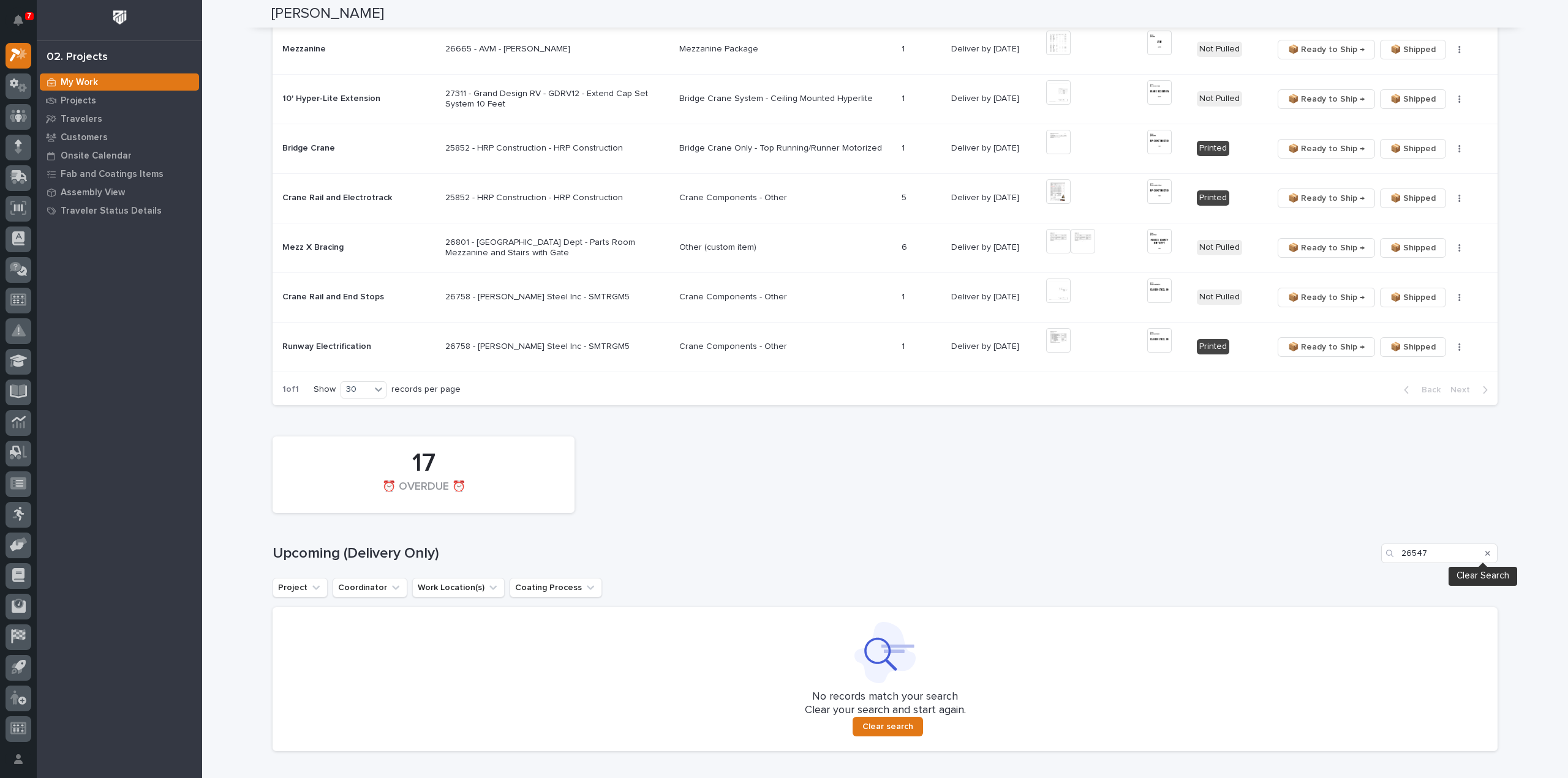
click at [1485, 552] on icon "Search" at bounding box center [1487, 553] width 5 height 5
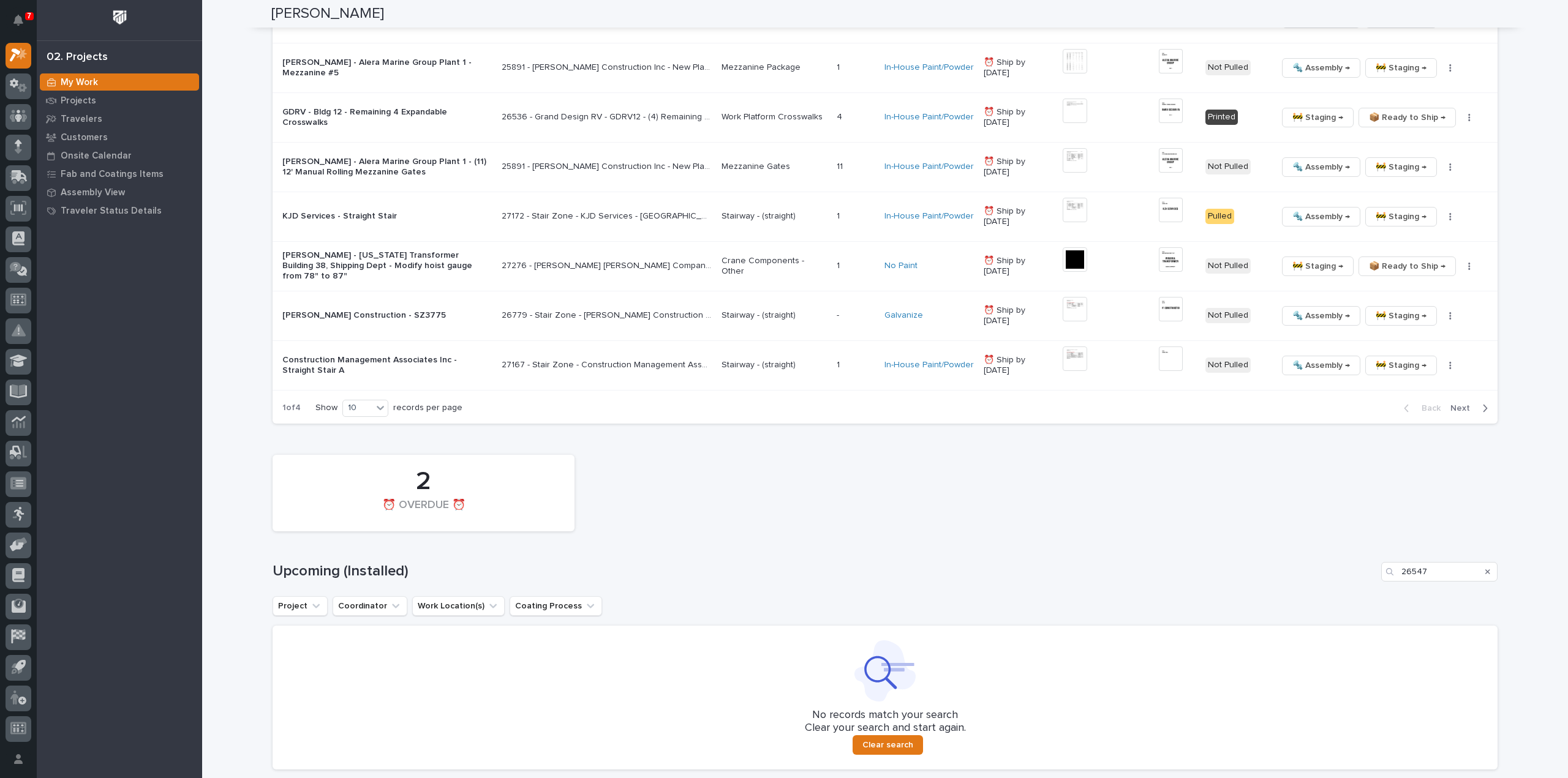
scroll to position [1685, 0]
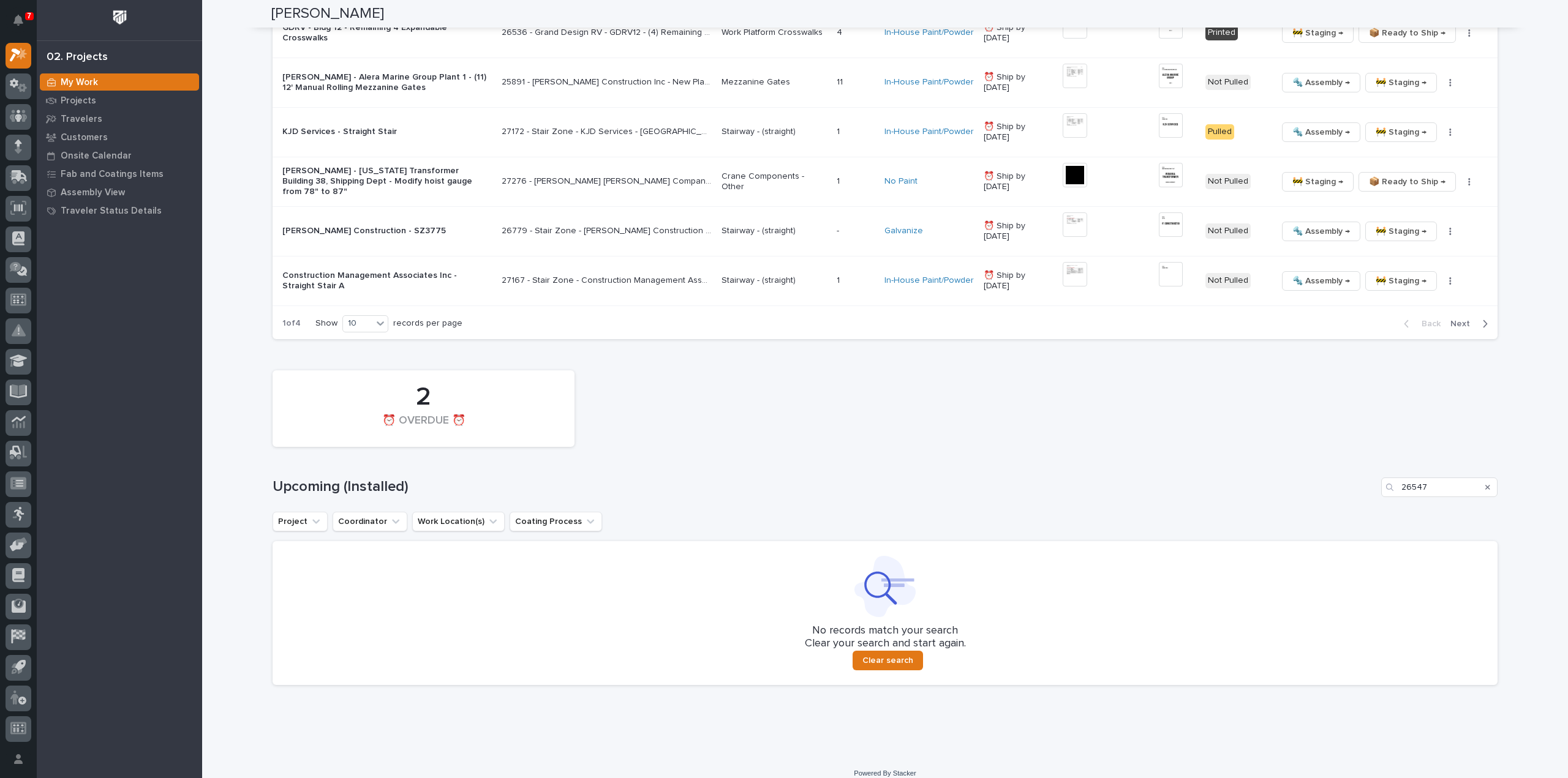
click at [1485, 485] on icon "Search" at bounding box center [1487, 486] width 5 height 5
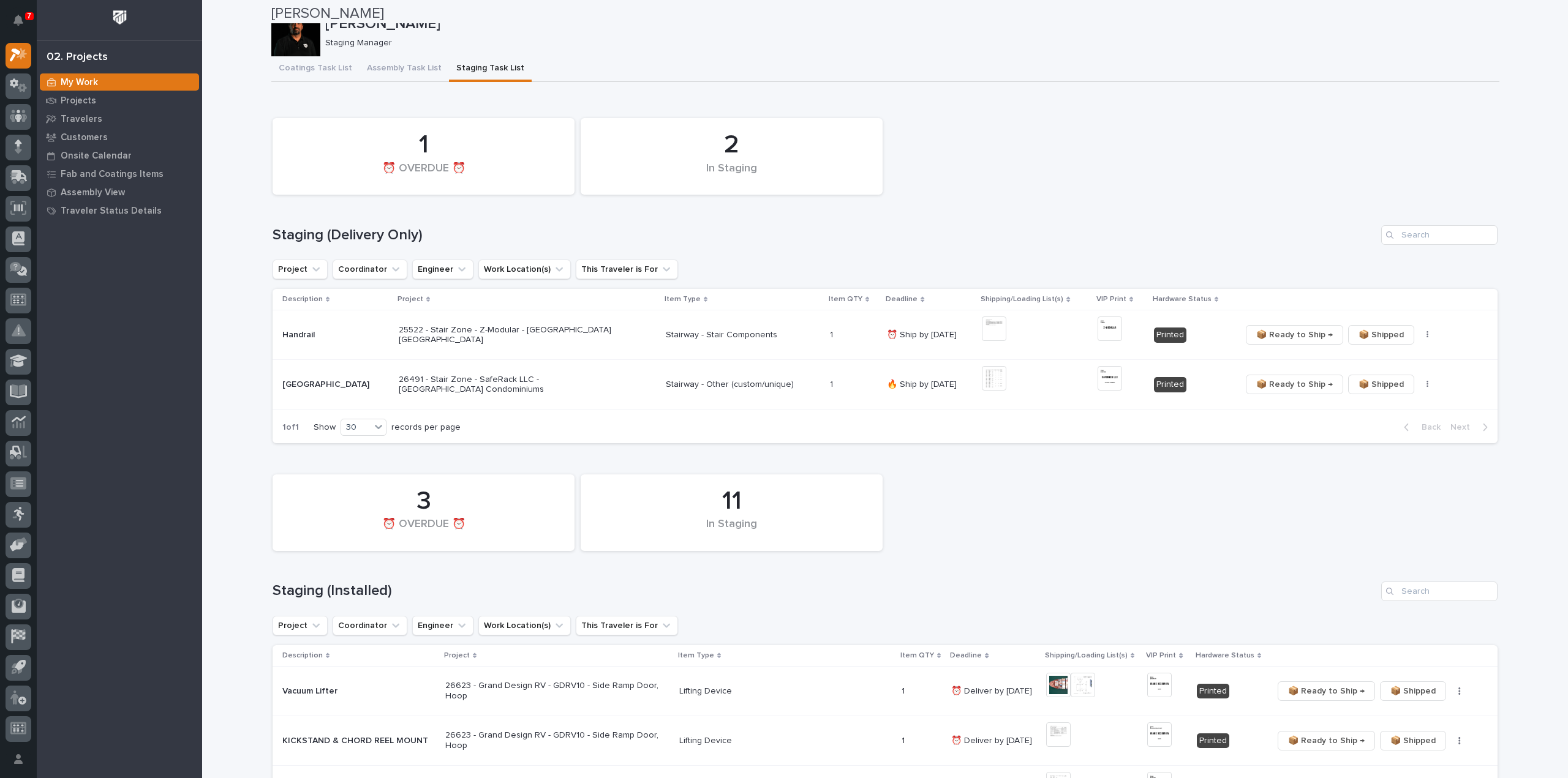
scroll to position [0, 0]
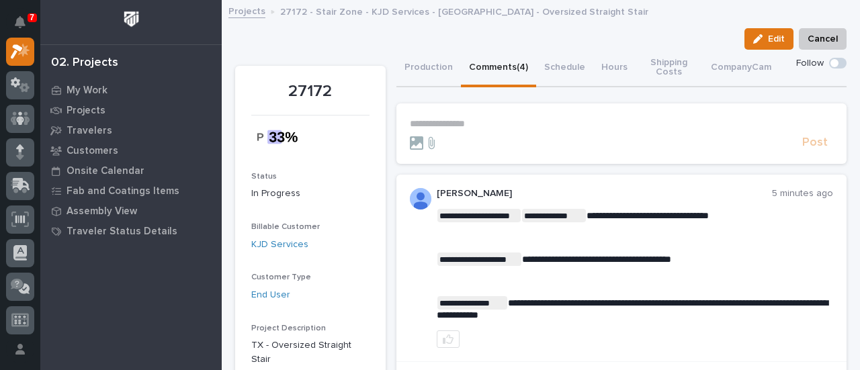
click at [451, 123] on p "**********" at bounding box center [622, 123] width 424 height 11
click at [460, 128] on p "**********" at bounding box center [622, 123] width 424 height 11
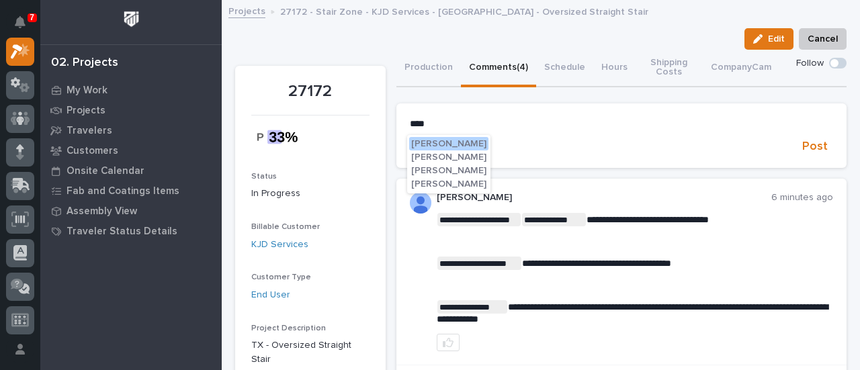
click at [465, 187] on span "[PERSON_NAME]" at bounding box center [448, 183] width 75 height 9
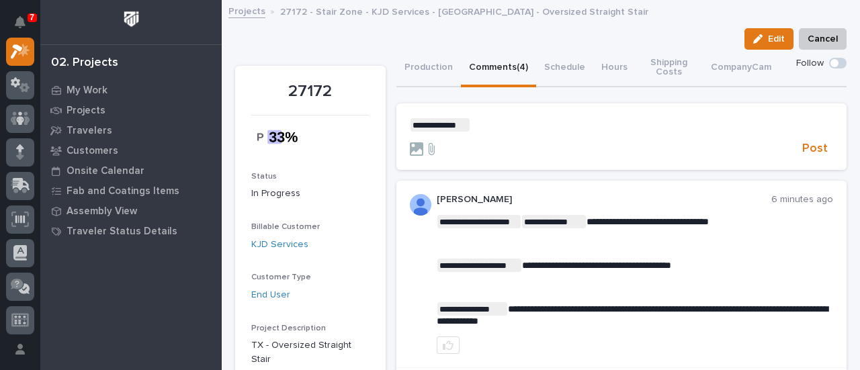
click at [479, 128] on p "**********" at bounding box center [622, 124] width 424 height 13
click at [479, 127] on span "**********" at bounding box center [505, 124] width 69 height 9
click at [492, 124] on span "**********" at bounding box center [505, 124] width 69 height 9
click at [577, 130] on p "**********" at bounding box center [622, 124] width 424 height 13
click at [803, 150] on span "Post" at bounding box center [816, 148] width 26 height 15
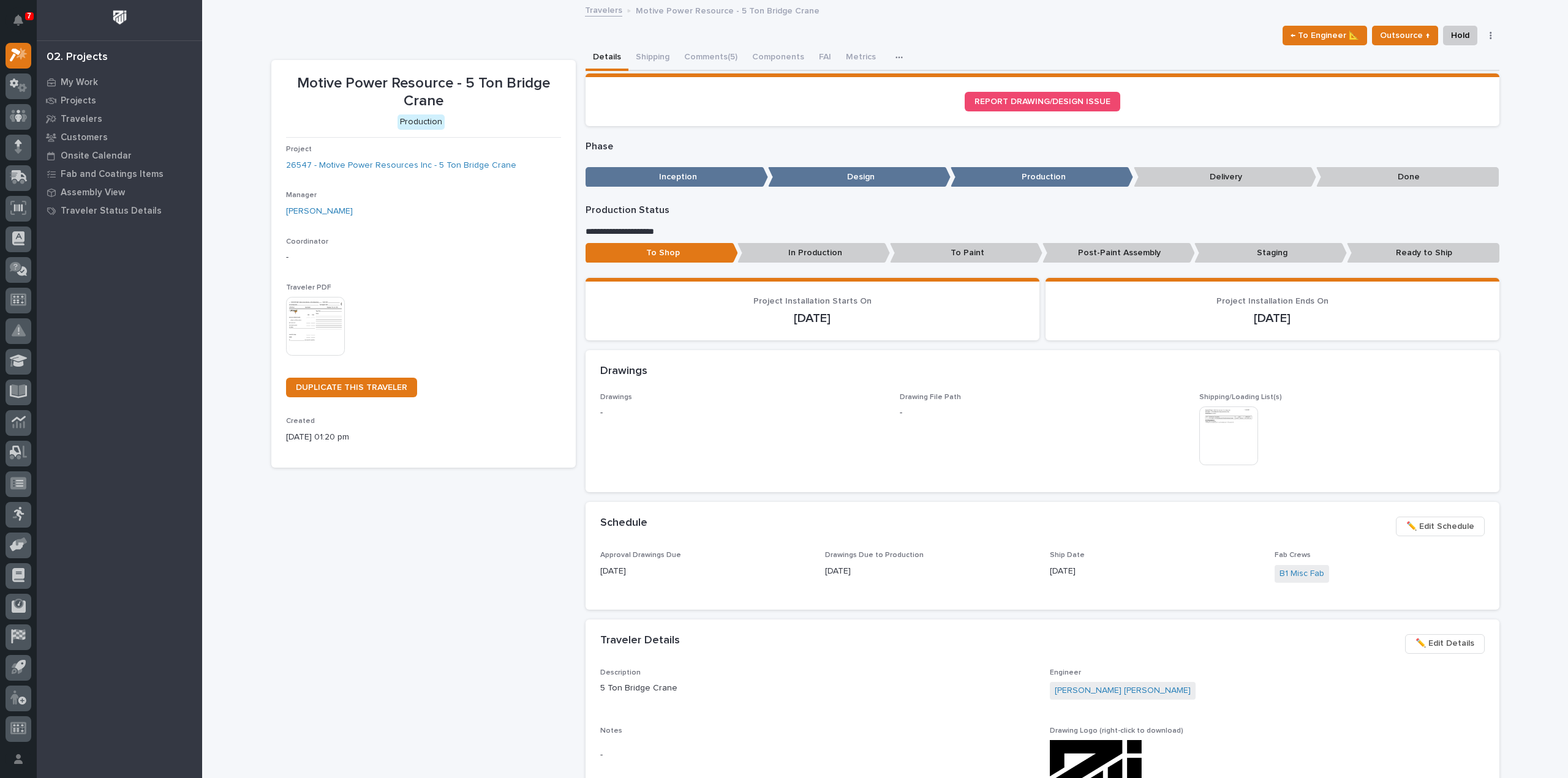
click at [1487, 35] on button "button" at bounding box center [1491, 35] width 17 height 8
click at [1437, 119] on span "Generate VIP" at bounding box center [1424, 118] width 53 height 15
click at [724, 56] on button "Comments (5)" at bounding box center [711, 58] width 68 height 26
